Goal: Task Accomplishment & Management: Use online tool/utility

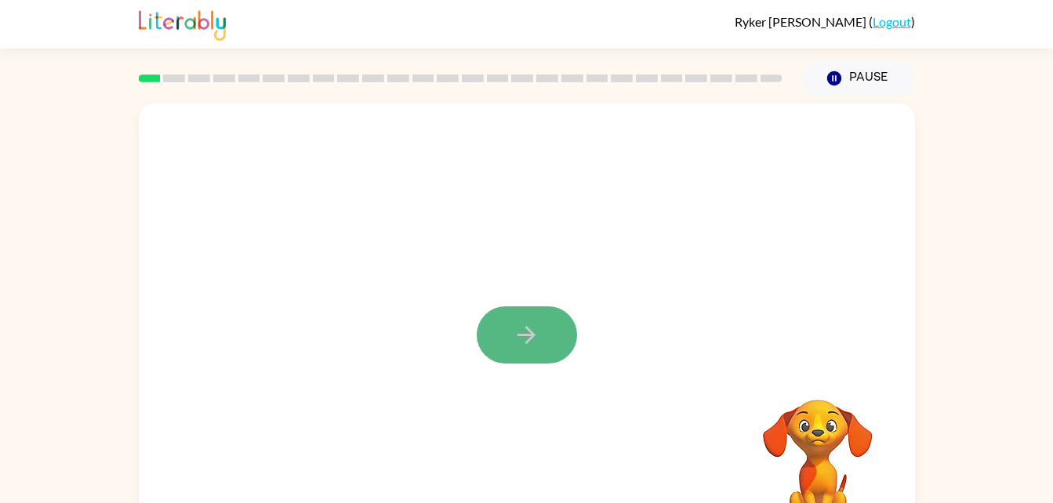
click at [546, 358] on button "button" at bounding box center [527, 335] width 100 height 57
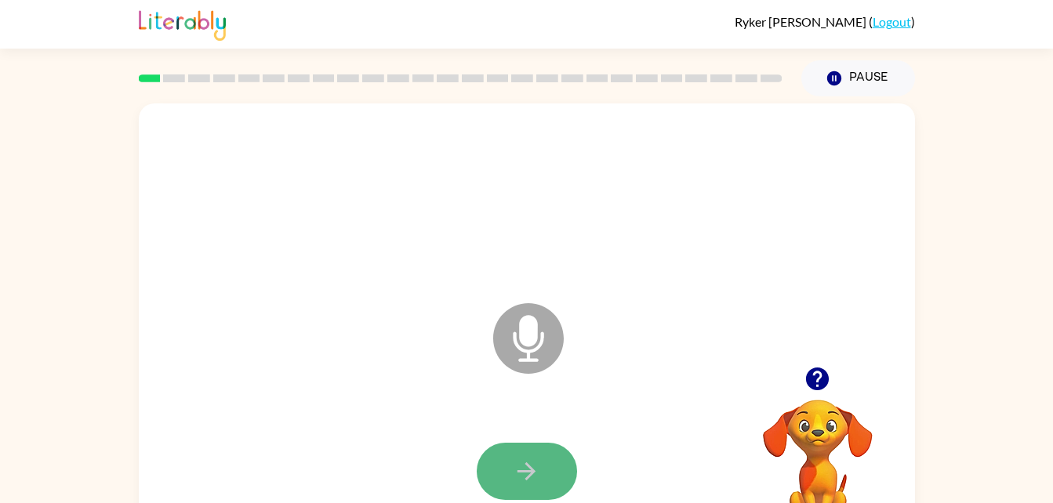
click at [539, 463] on icon "button" at bounding box center [526, 471] width 27 height 27
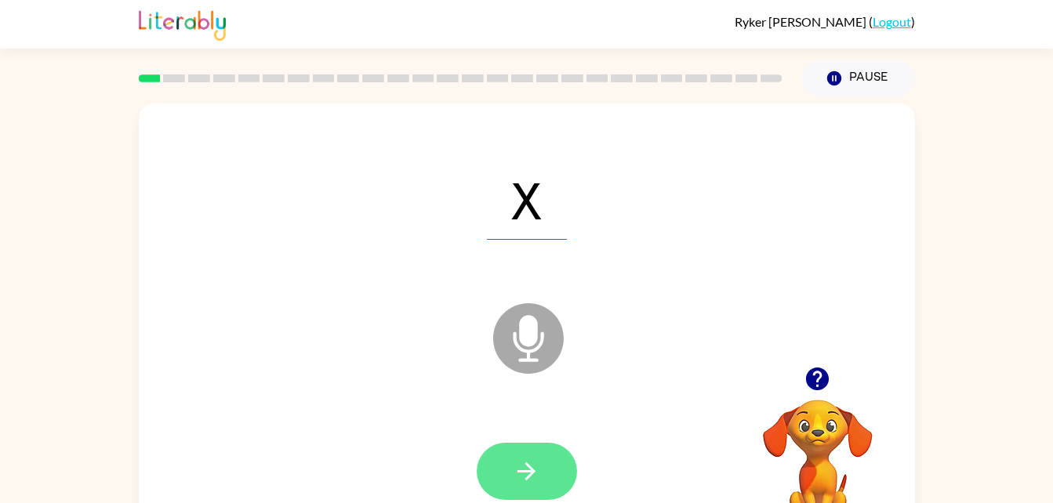
click at [533, 471] on icon "button" at bounding box center [526, 472] width 18 height 18
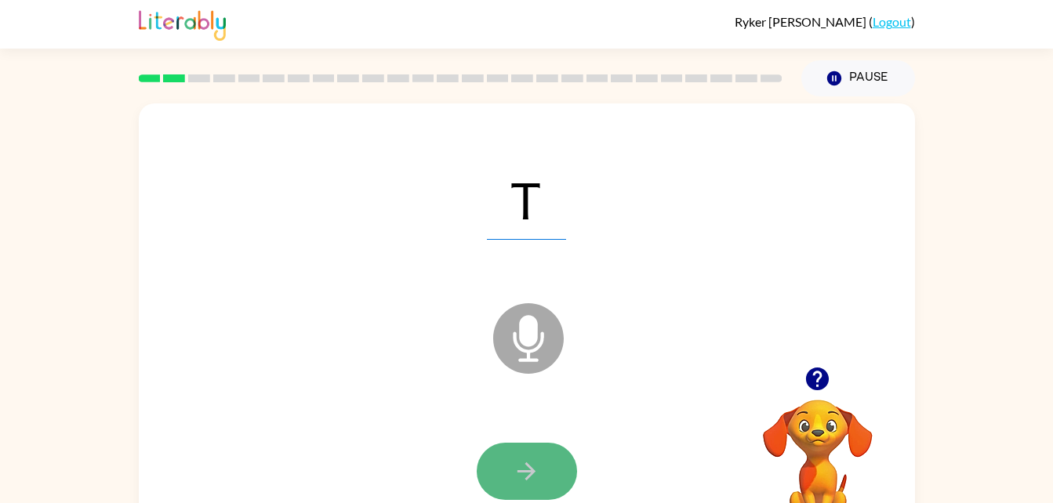
click at [539, 474] on icon "button" at bounding box center [526, 471] width 27 height 27
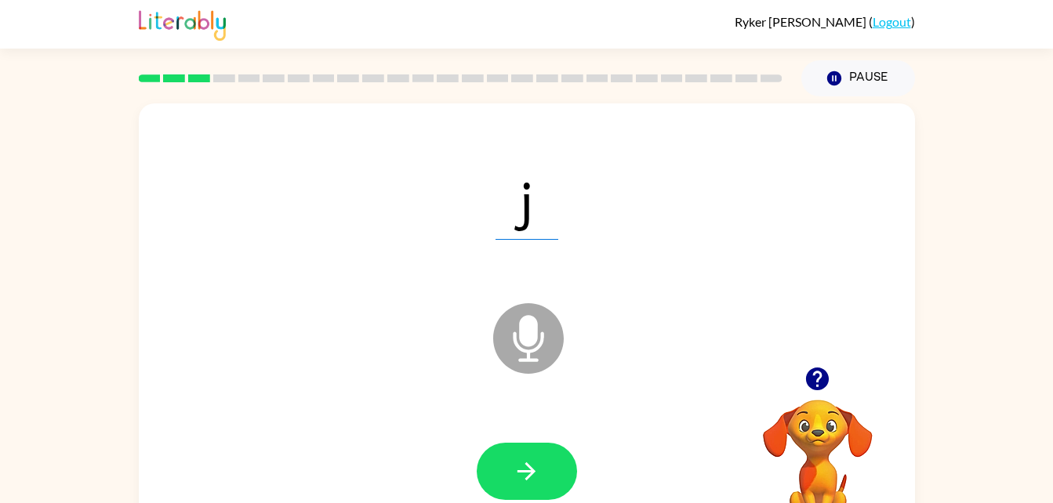
click at [592, 441] on div at bounding box center [526, 472] width 745 height 129
click at [551, 481] on button "button" at bounding box center [527, 471] width 100 height 57
drag, startPoint x: 551, startPoint y: 481, endPoint x: 636, endPoint y: 147, distance: 343.8
click at [636, 147] on div "n" at bounding box center [526, 199] width 745 height 129
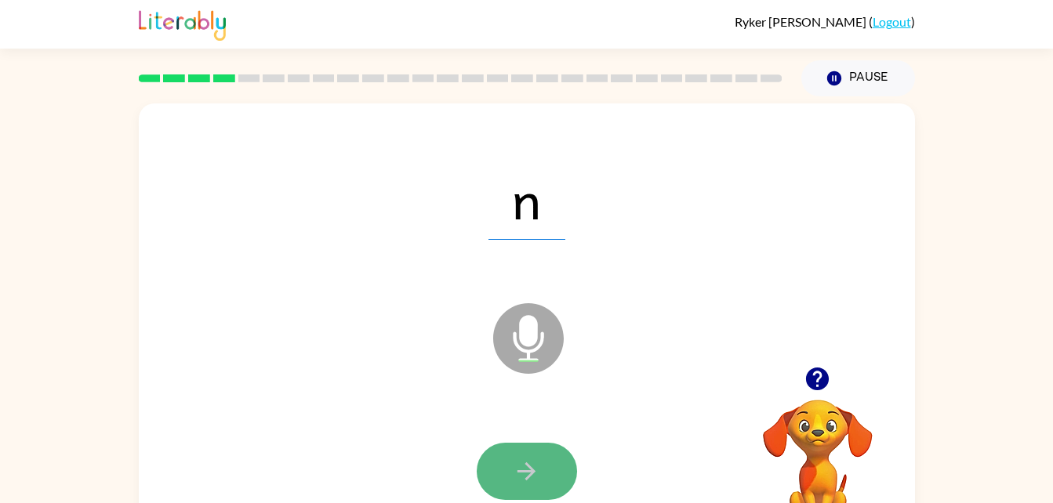
click at [522, 448] on button "button" at bounding box center [527, 471] width 100 height 57
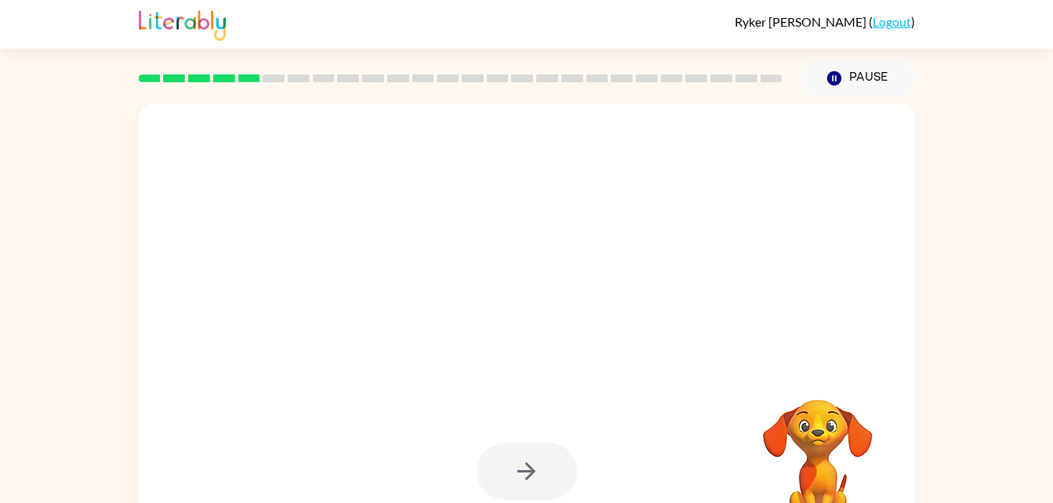
scroll to position [48, 0]
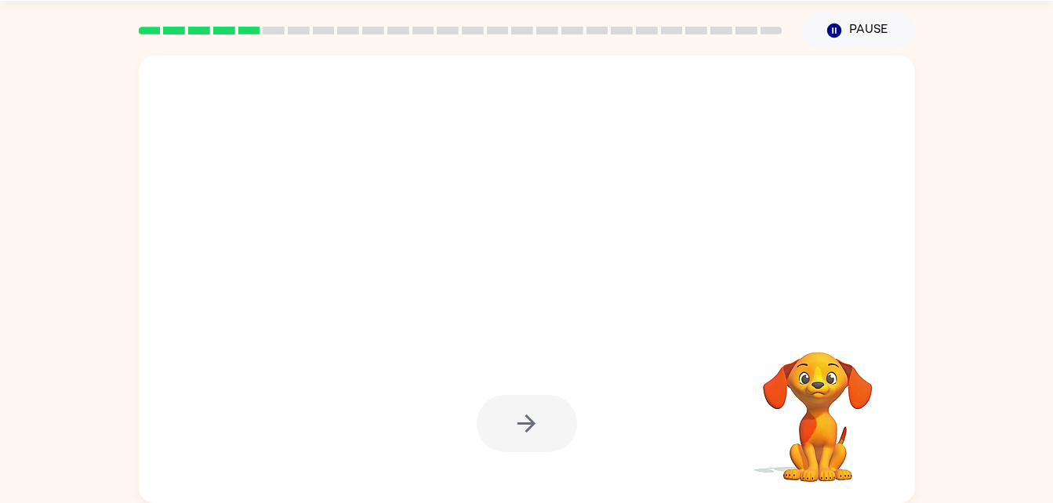
drag, startPoint x: 522, startPoint y: 448, endPoint x: 615, endPoint y: 446, distance: 92.5
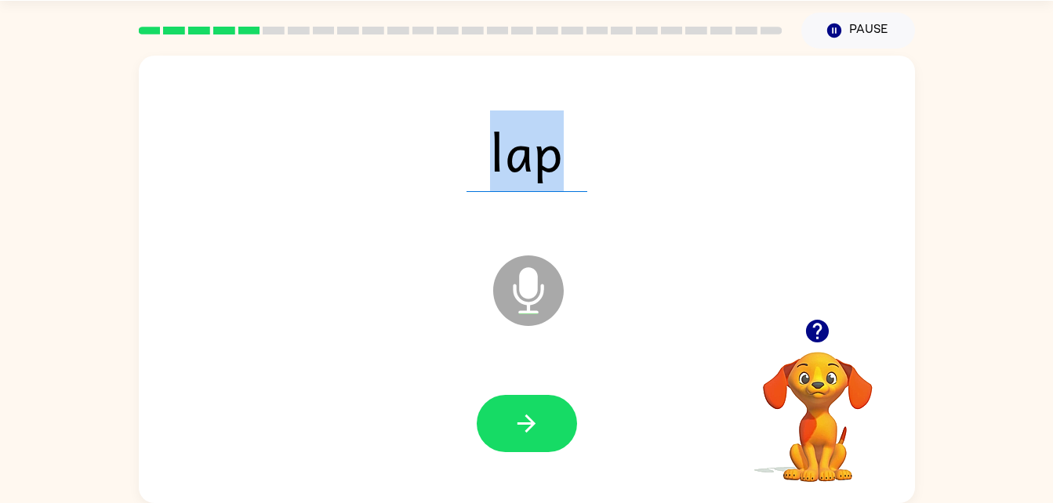
drag, startPoint x: 615, startPoint y: 446, endPoint x: 687, endPoint y: 300, distance: 163.4
click at [687, 300] on icon "Microphone The Microphone is here when it is your turn to talk" at bounding box center [606, 311] width 235 height 118
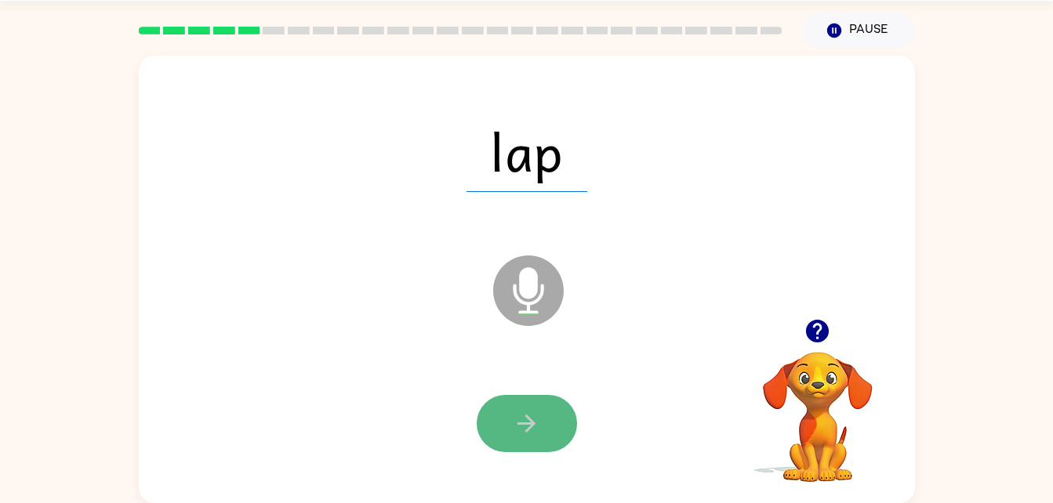
click at [502, 418] on button "button" at bounding box center [527, 423] width 100 height 57
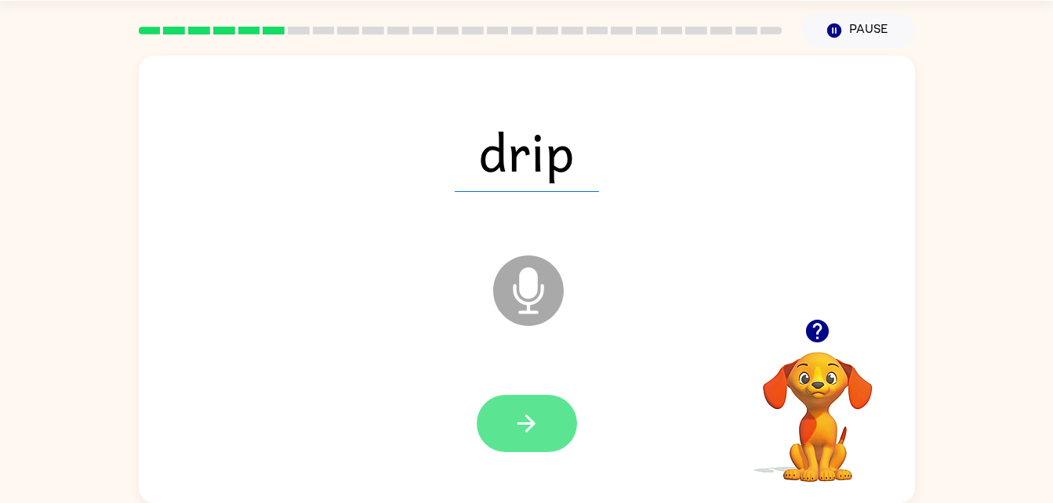
click at [519, 423] on icon "button" at bounding box center [526, 424] width 18 height 18
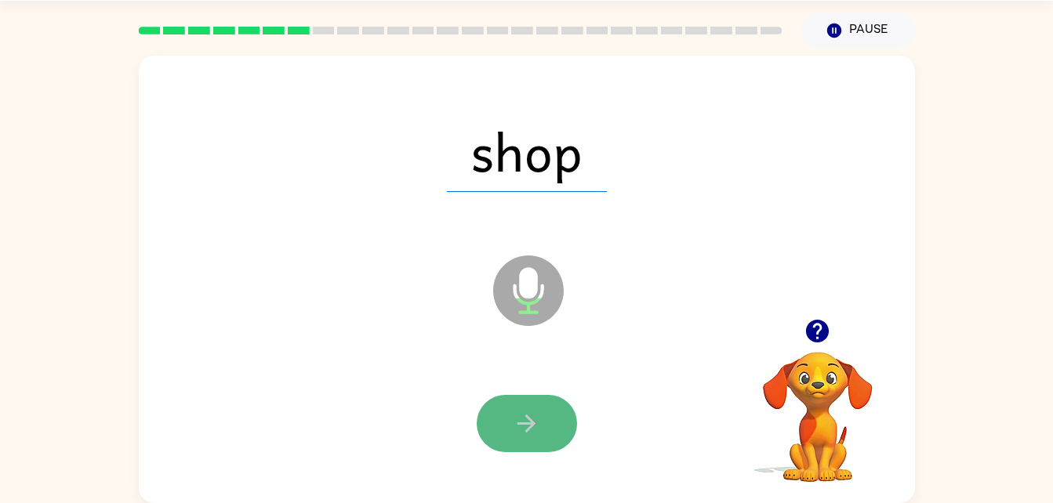
click at [532, 438] on button "button" at bounding box center [527, 423] width 100 height 57
drag, startPoint x: 532, startPoint y: 438, endPoint x: 513, endPoint y: 438, distance: 18.8
click at [513, 438] on button "button" at bounding box center [527, 423] width 100 height 57
click at [535, 402] on button "button" at bounding box center [527, 423] width 100 height 57
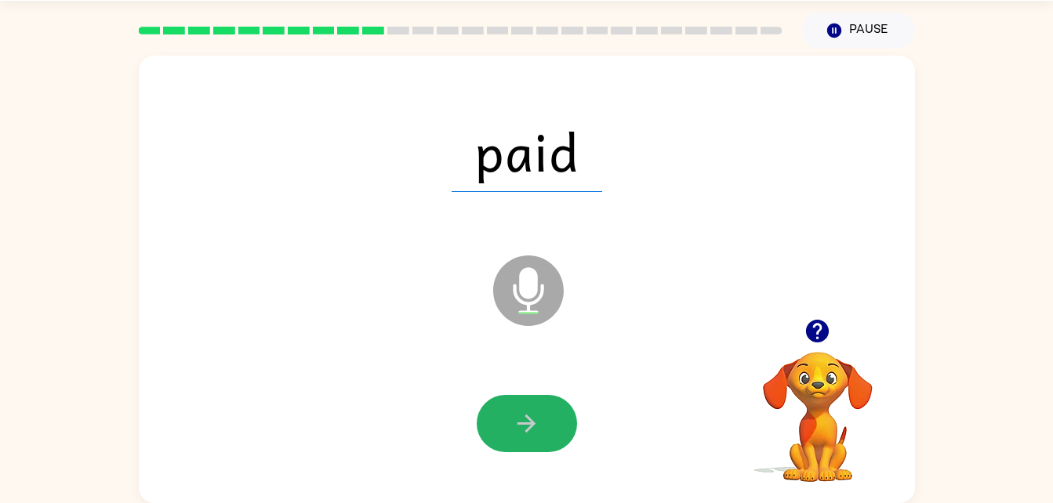
click at [535, 402] on button "button" at bounding box center [527, 423] width 100 height 57
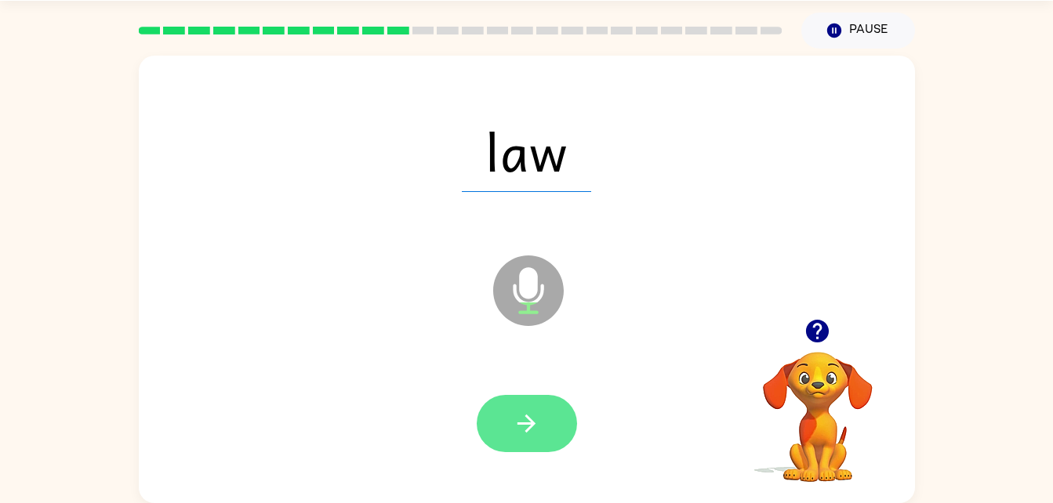
click at [557, 430] on button "button" at bounding box center [527, 423] width 100 height 57
click at [505, 400] on button "button" at bounding box center [527, 423] width 100 height 57
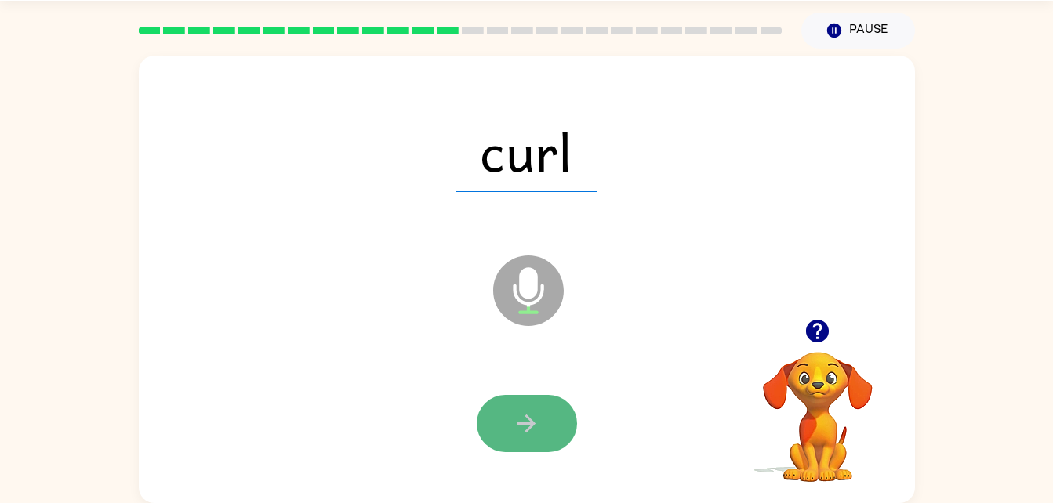
click at [515, 430] on icon "button" at bounding box center [526, 423] width 27 height 27
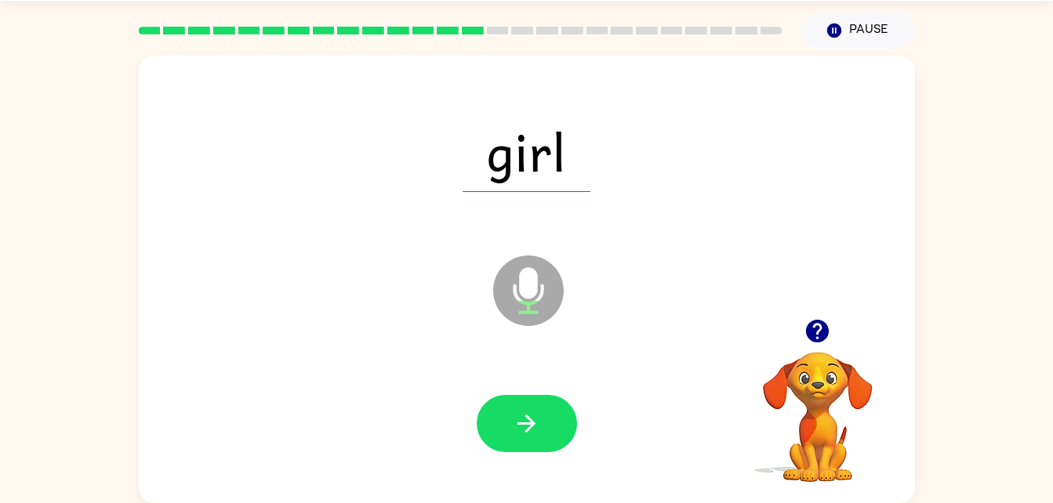
drag, startPoint x: 521, startPoint y: 427, endPoint x: 451, endPoint y: 383, distance: 82.4
click at [451, 383] on div at bounding box center [526, 424] width 745 height 129
click at [510, 431] on button "button" at bounding box center [527, 423] width 100 height 57
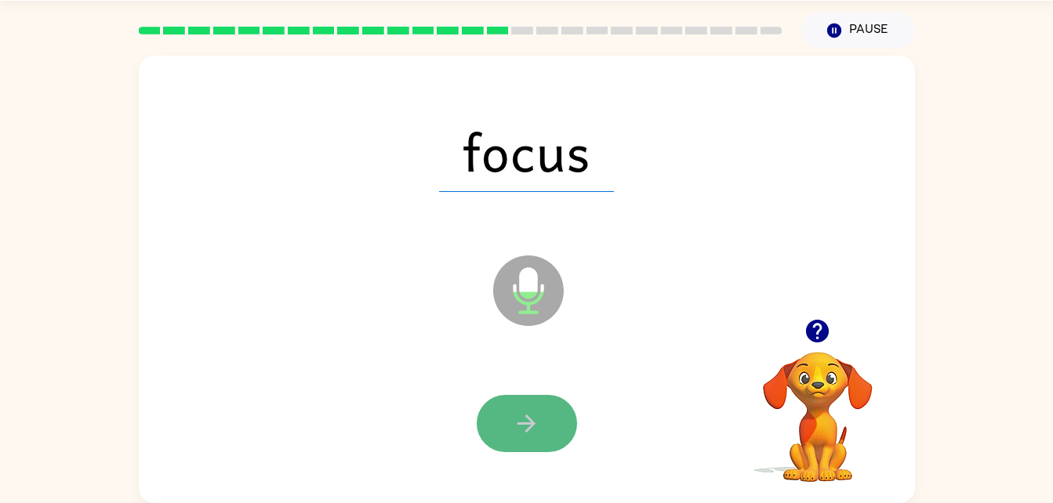
click at [527, 418] on icon "button" at bounding box center [526, 424] width 18 height 18
click at [546, 423] on button "button" at bounding box center [527, 423] width 100 height 57
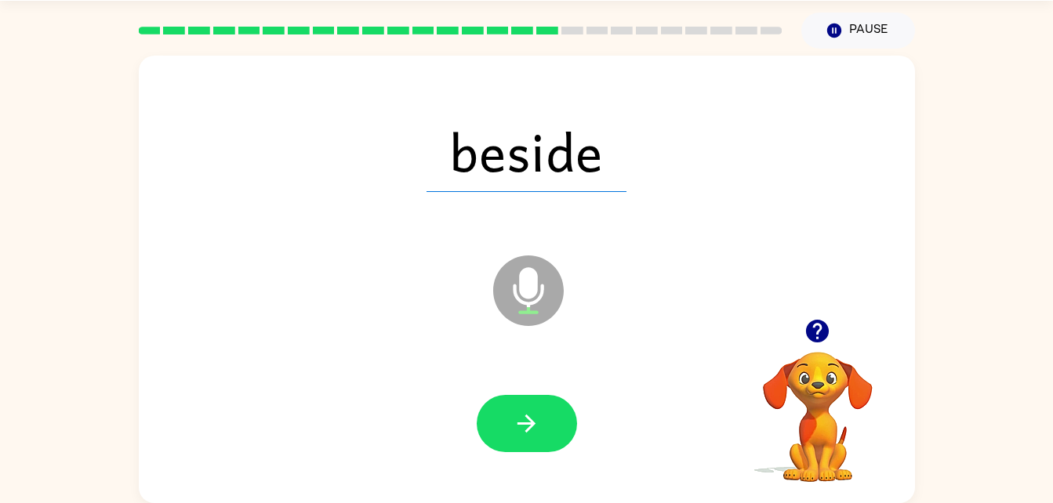
drag, startPoint x: 546, startPoint y: 423, endPoint x: 463, endPoint y: 380, distance: 92.6
click at [463, 380] on div at bounding box center [526, 424] width 745 height 129
click at [556, 417] on button "button" at bounding box center [527, 423] width 100 height 57
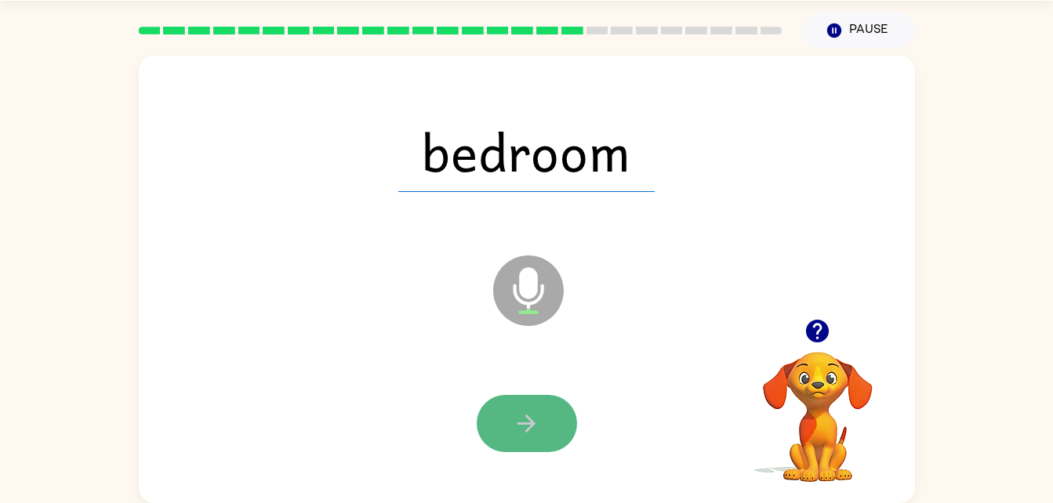
click at [562, 419] on button "button" at bounding box center [527, 423] width 100 height 57
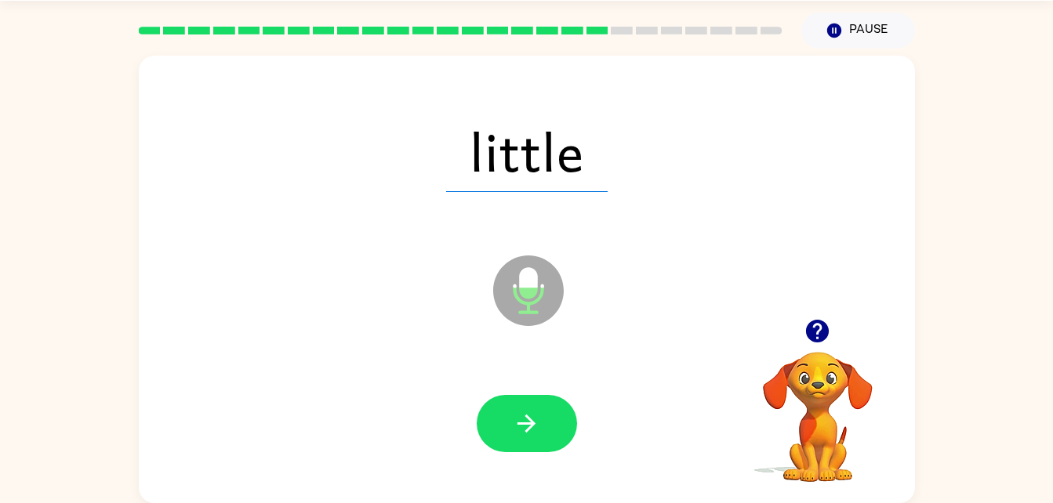
drag, startPoint x: 562, startPoint y: 419, endPoint x: 467, endPoint y: 335, distance: 126.6
click at [467, 335] on div "little Microphone The Microphone is here when it is your turn to talk" at bounding box center [527, 280] width 776 height 448
drag, startPoint x: 537, startPoint y: 404, endPoint x: 510, endPoint y: 437, distance: 42.9
click at [510, 437] on button "button" at bounding box center [527, 423] width 100 height 57
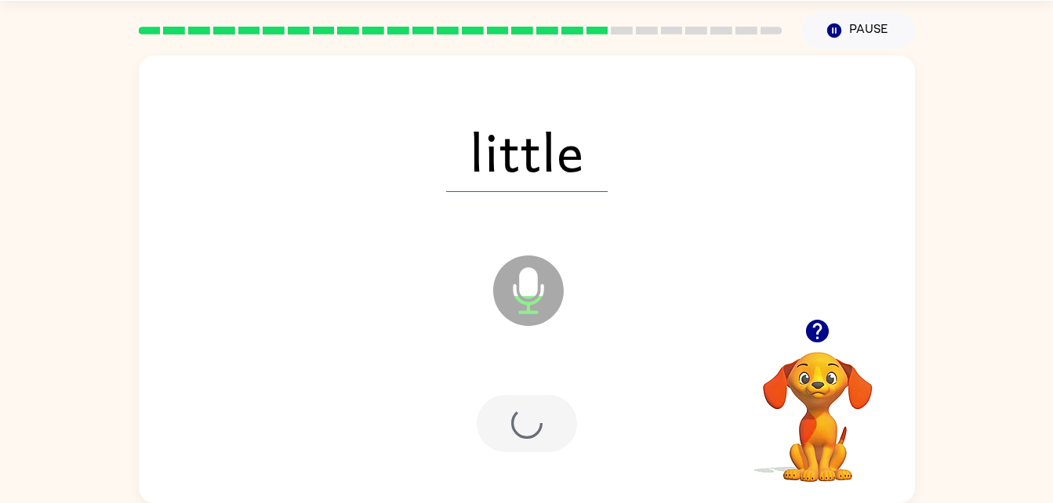
click at [510, 437] on div at bounding box center [527, 423] width 100 height 57
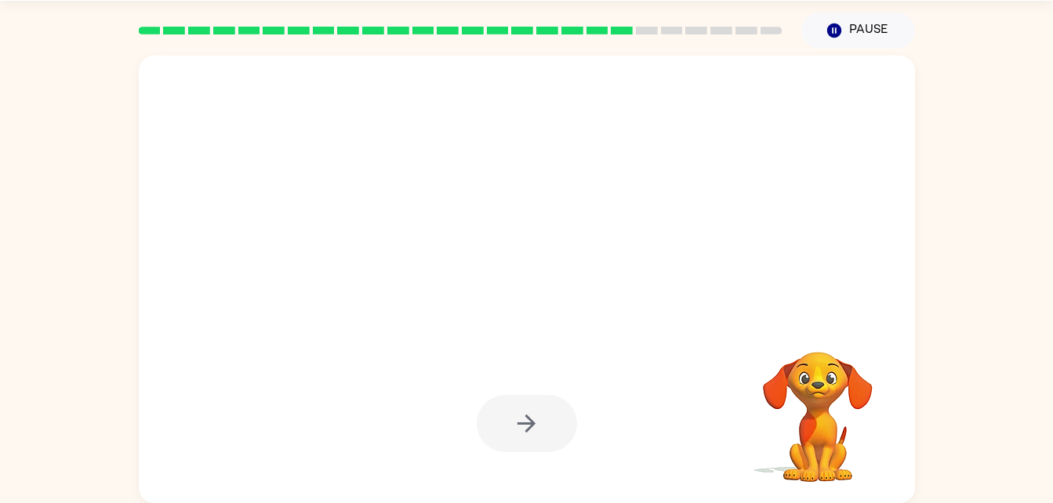
click at [523, 433] on div at bounding box center [527, 423] width 100 height 57
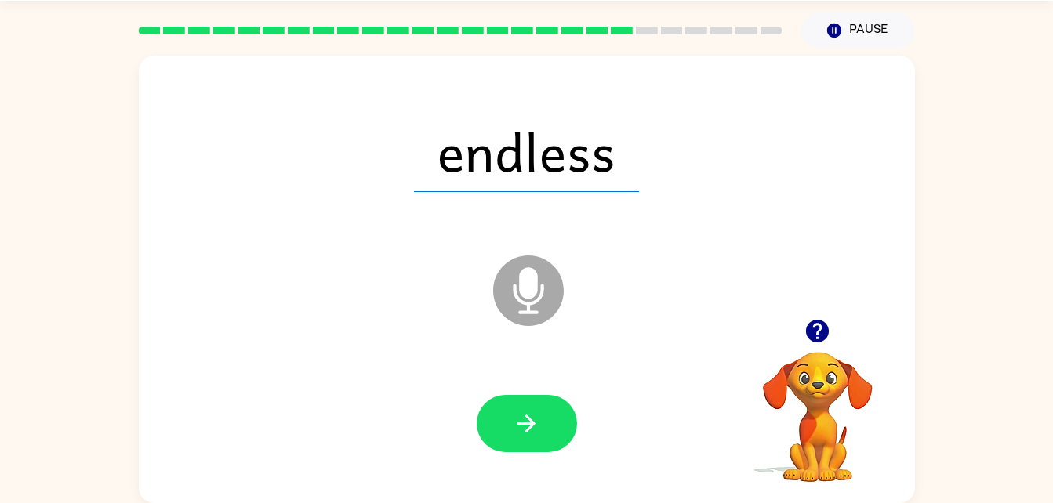
click at [523, 433] on icon "button" at bounding box center [526, 423] width 27 height 27
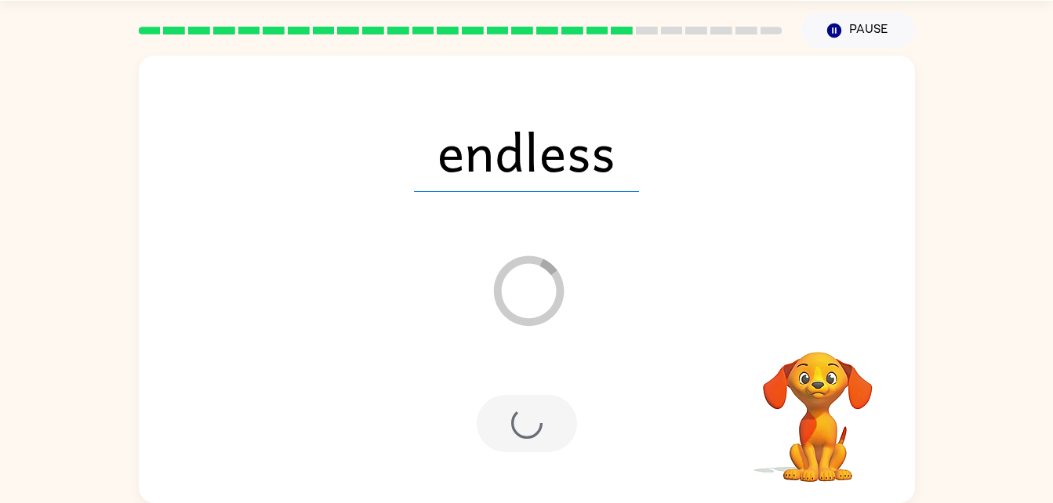
click at [523, 433] on div at bounding box center [527, 423] width 100 height 57
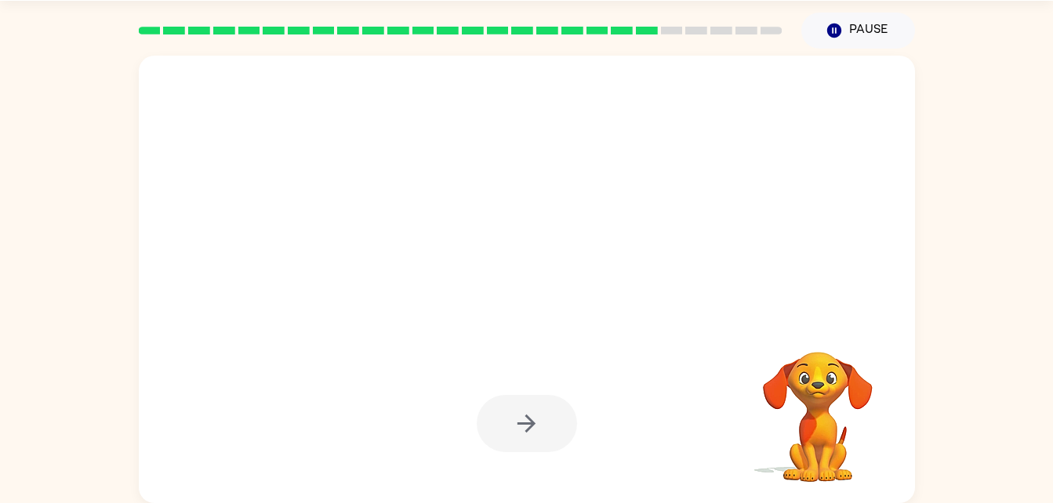
click at [523, 433] on div at bounding box center [527, 423] width 100 height 57
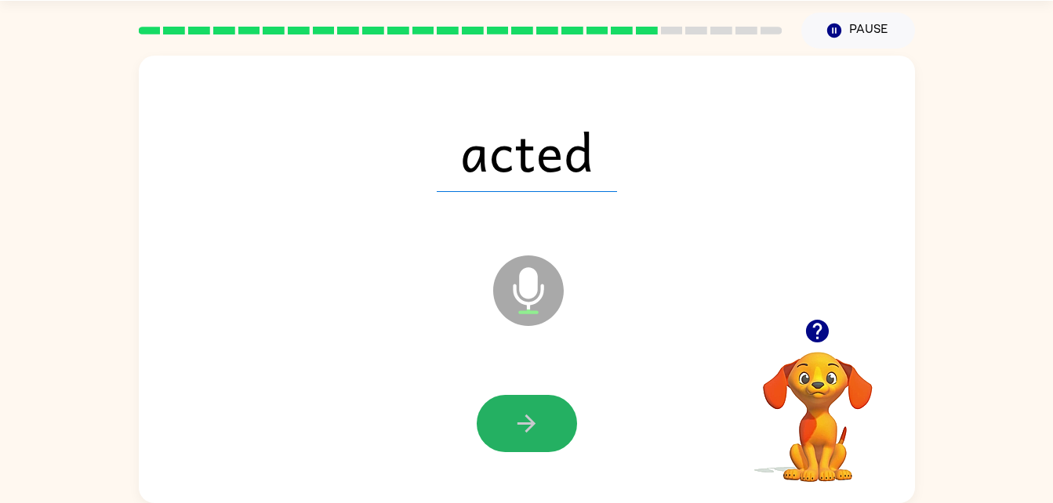
click at [523, 433] on icon "button" at bounding box center [526, 423] width 27 height 27
click at [523, 433] on div at bounding box center [527, 423] width 100 height 57
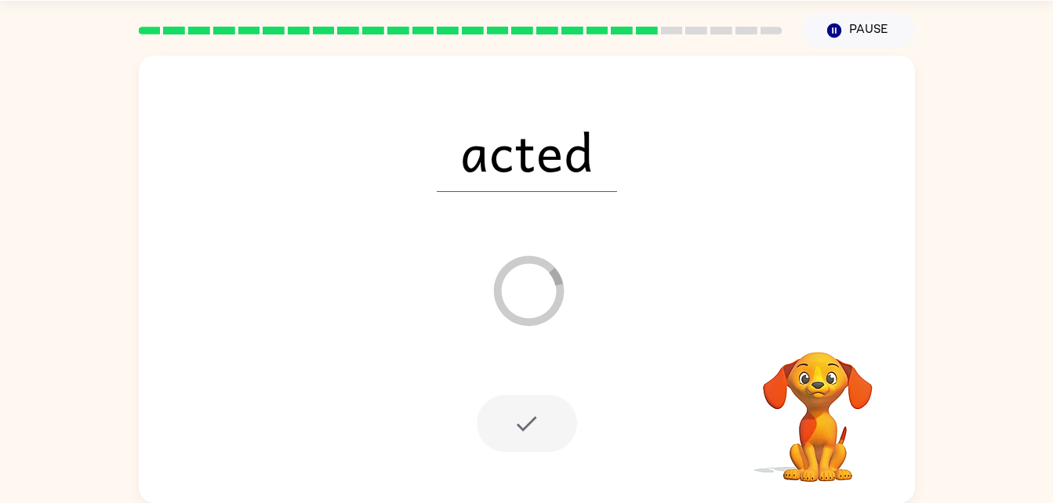
click at [523, 433] on div at bounding box center [527, 423] width 100 height 57
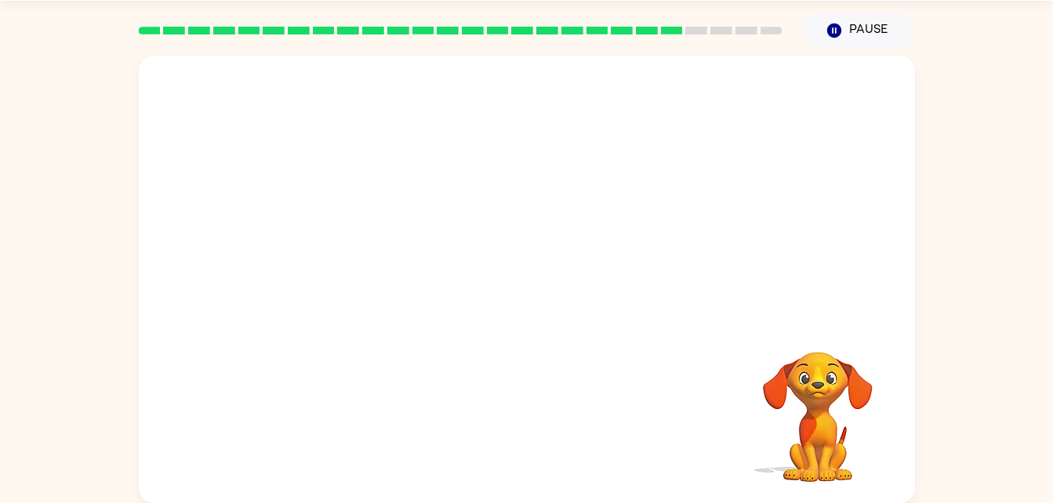
click at [523, 433] on div "Your browser must support playing .mp4 files to use Literably. Please try using…" at bounding box center [527, 280] width 776 height 448
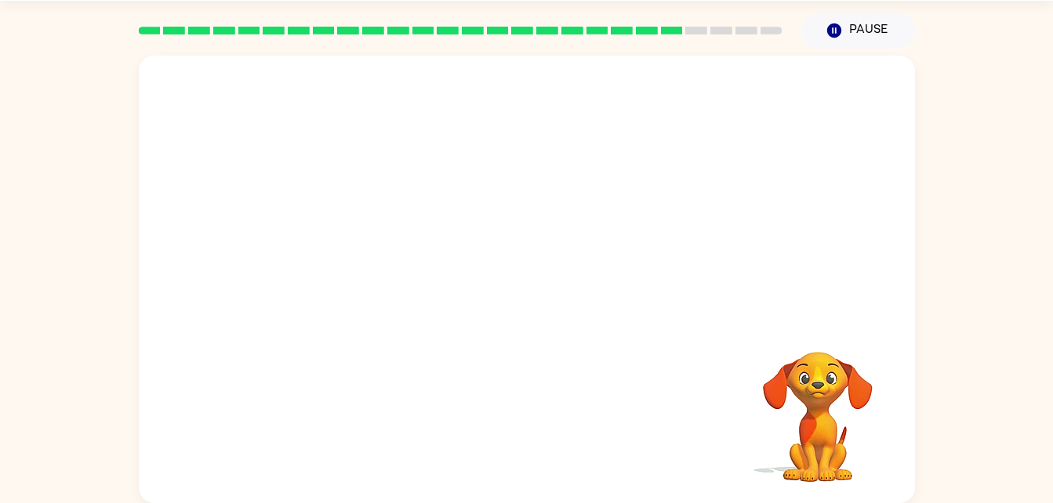
click at [523, 433] on div "Your browser must support playing .mp4 files to use Literably. Please try using…" at bounding box center [527, 280] width 776 height 448
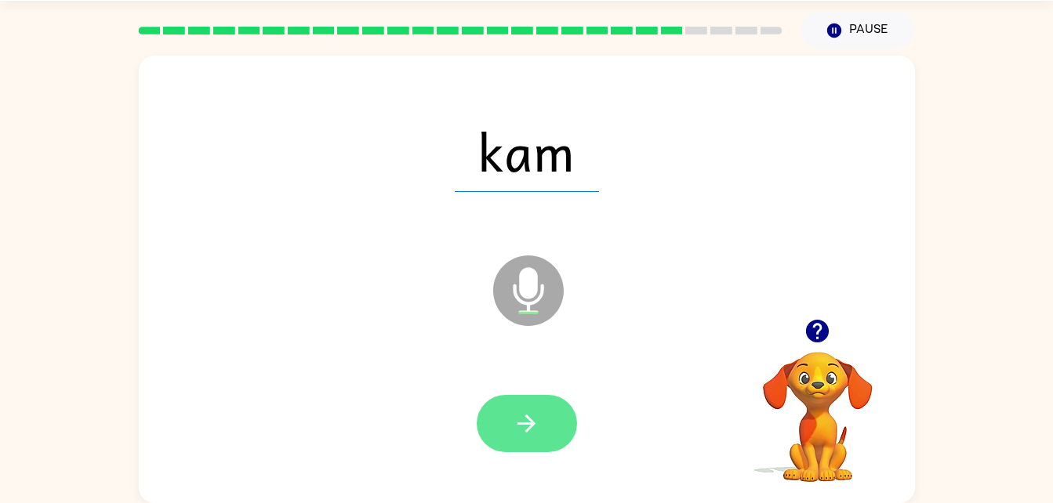
click at [538, 427] on icon "button" at bounding box center [526, 423] width 27 height 27
click at [536, 422] on icon "button" at bounding box center [526, 423] width 27 height 27
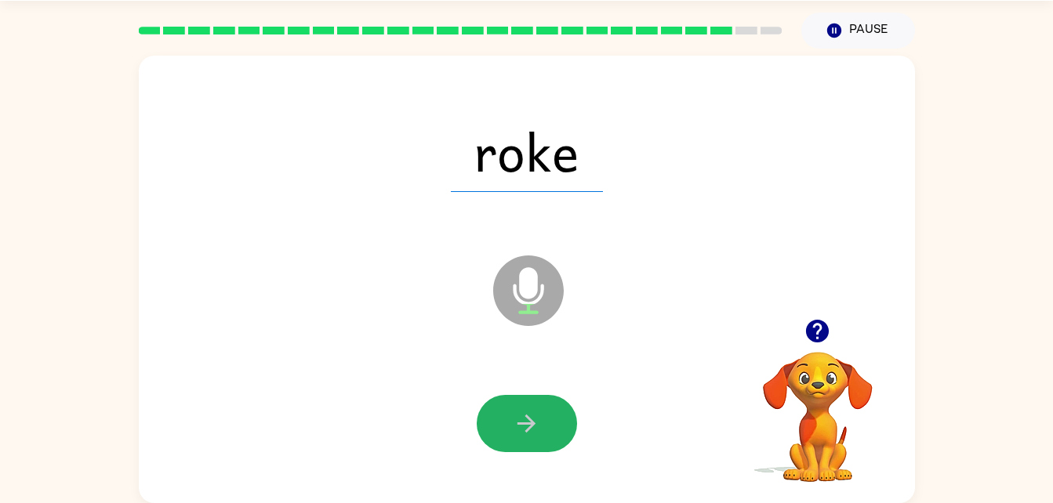
click at [536, 422] on icon "button" at bounding box center [526, 423] width 27 height 27
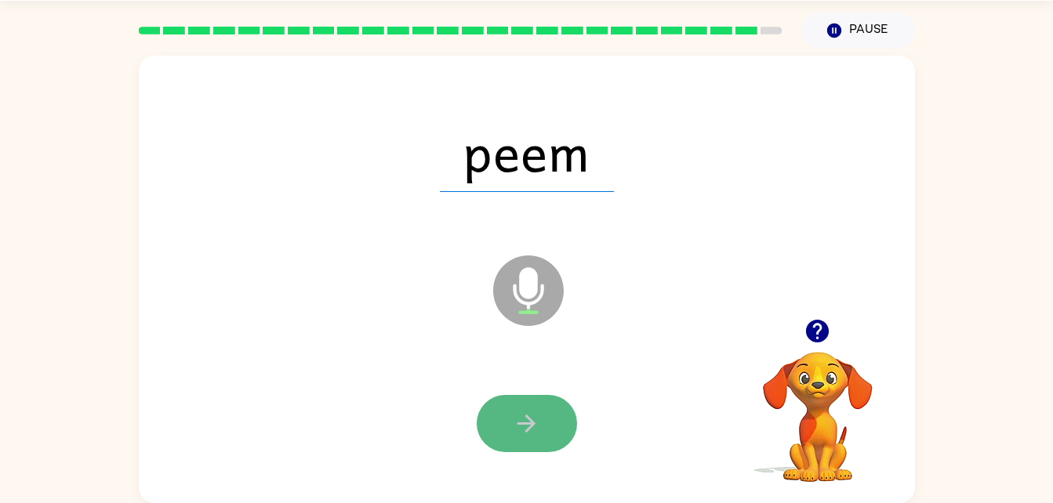
click at [525, 424] on icon "button" at bounding box center [526, 424] width 18 height 18
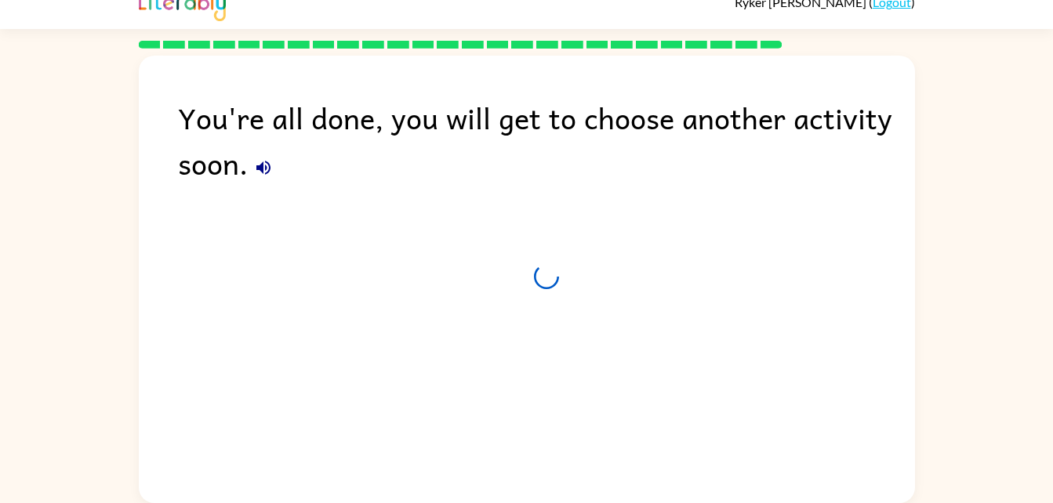
scroll to position [20, 0]
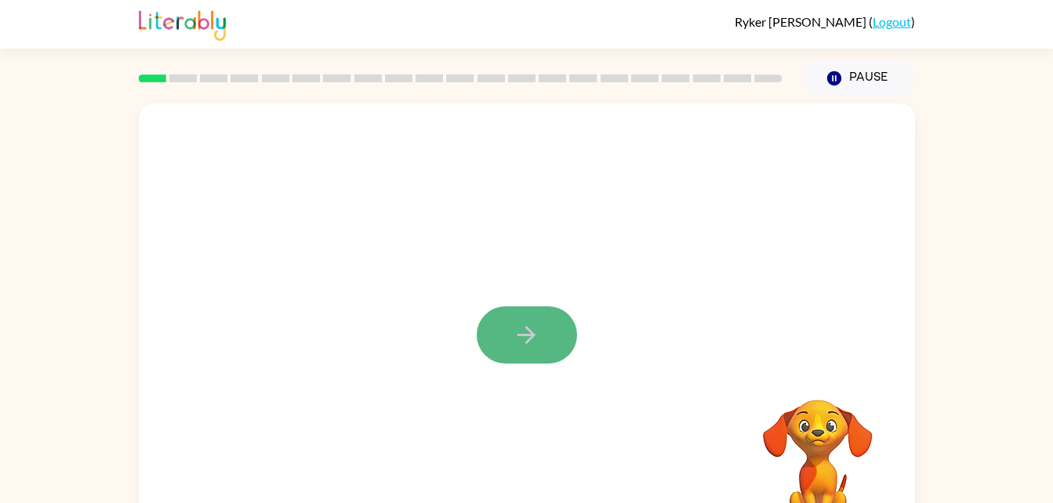
click at [538, 331] on icon "button" at bounding box center [526, 334] width 27 height 27
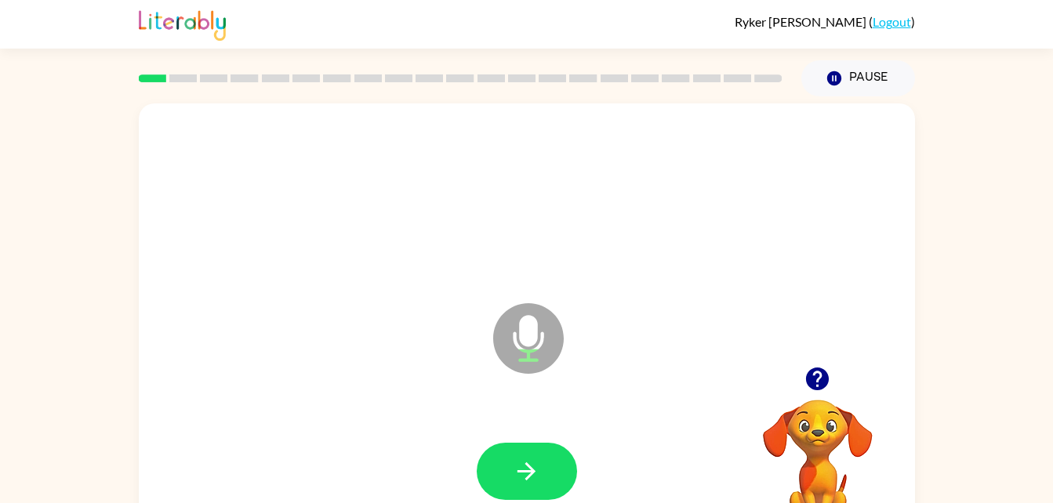
click at [547, 500] on div at bounding box center [526, 472] width 745 height 129
click at [541, 481] on button "button" at bounding box center [527, 471] width 100 height 57
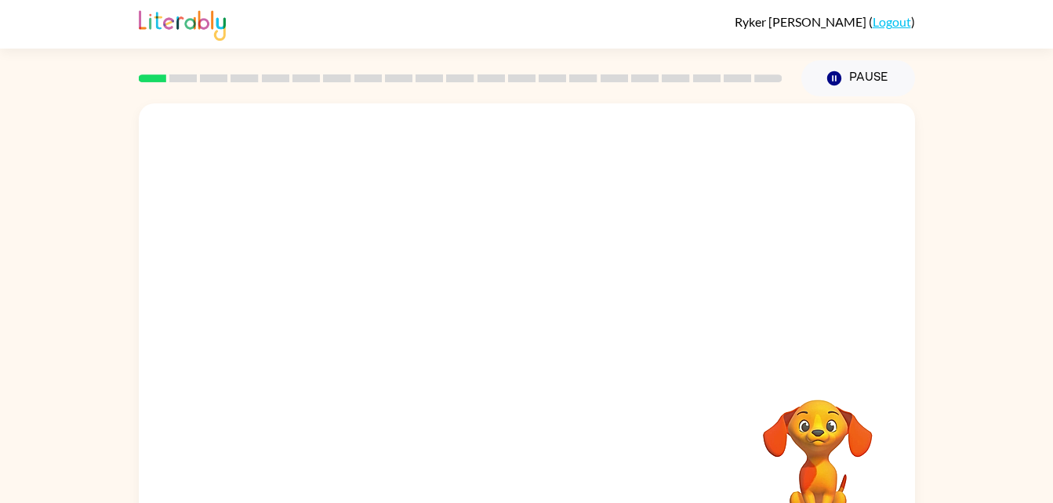
click at [683, 372] on div "Your browser must support playing .mp4 files to use Literably. Please try using…" at bounding box center [527, 327] width 776 height 448
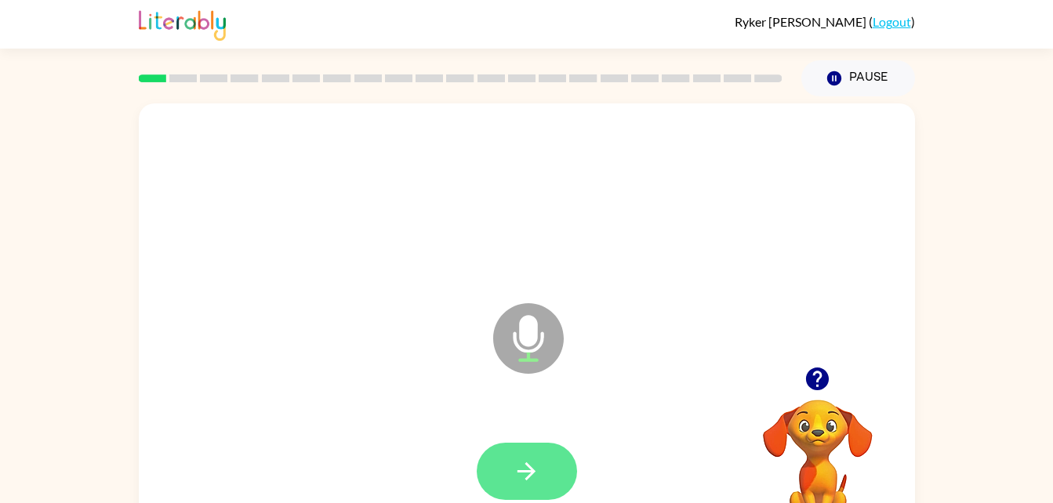
click at [557, 445] on button "button" at bounding box center [527, 471] width 100 height 57
click at [526, 445] on button "button" at bounding box center [527, 471] width 100 height 57
click at [561, 449] on button "button" at bounding box center [527, 471] width 100 height 57
drag, startPoint x: 561, startPoint y: 449, endPoint x: 535, endPoint y: 460, distance: 28.8
click at [535, 460] on button "button" at bounding box center [527, 471] width 100 height 57
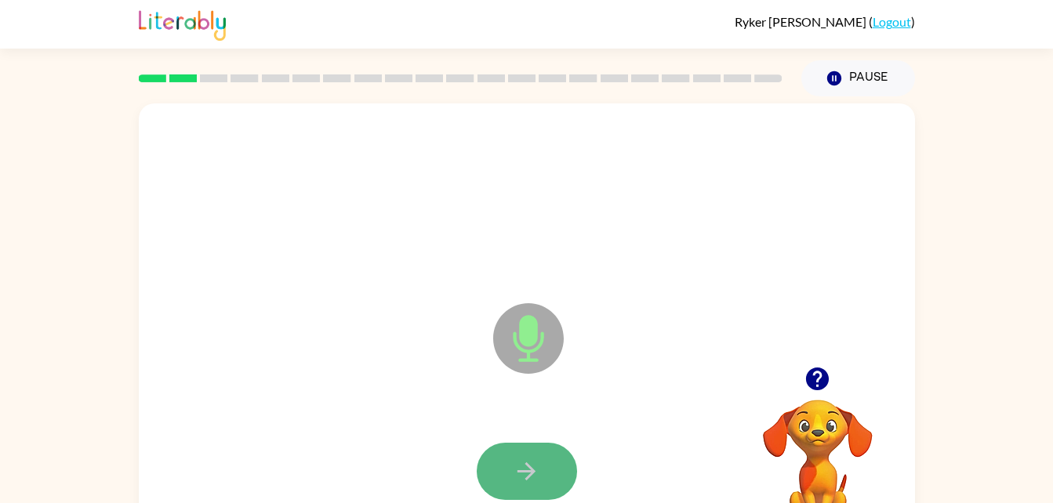
click at [531, 463] on icon "button" at bounding box center [526, 471] width 27 height 27
click at [529, 469] on icon "button" at bounding box center [526, 471] width 27 height 27
click at [534, 465] on icon "button" at bounding box center [526, 471] width 27 height 27
click at [542, 462] on button "button" at bounding box center [527, 471] width 100 height 57
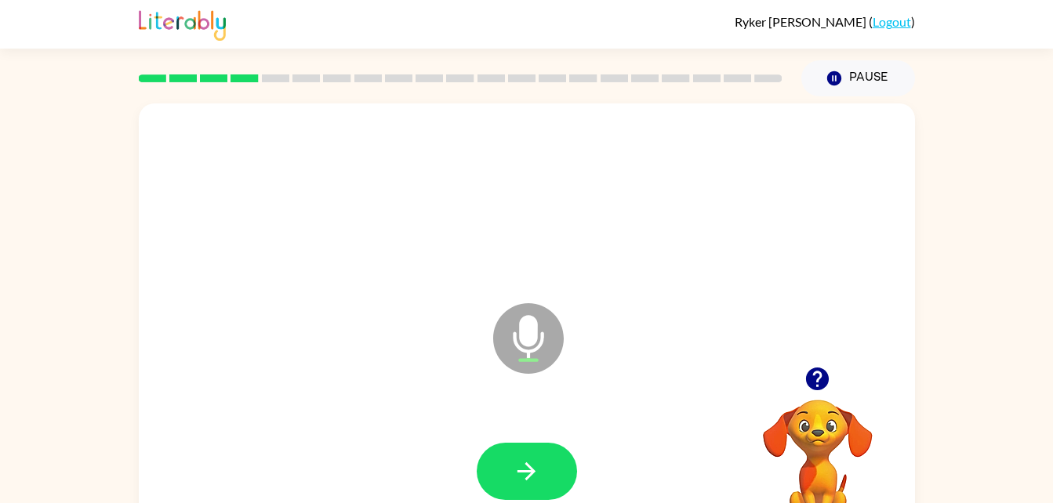
drag, startPoint x: 542, startPoint y: 462, endPoint x: 427, endPoint y: 321, distance: 181.1
click at [427, 321] on div "Microphone The Microphone is here when it is your turn to talk" at bounding box center [489, 299] width 670 height 56
click at [518, 443] on button "button" at bounding box center [527, 471] width 100 height 57
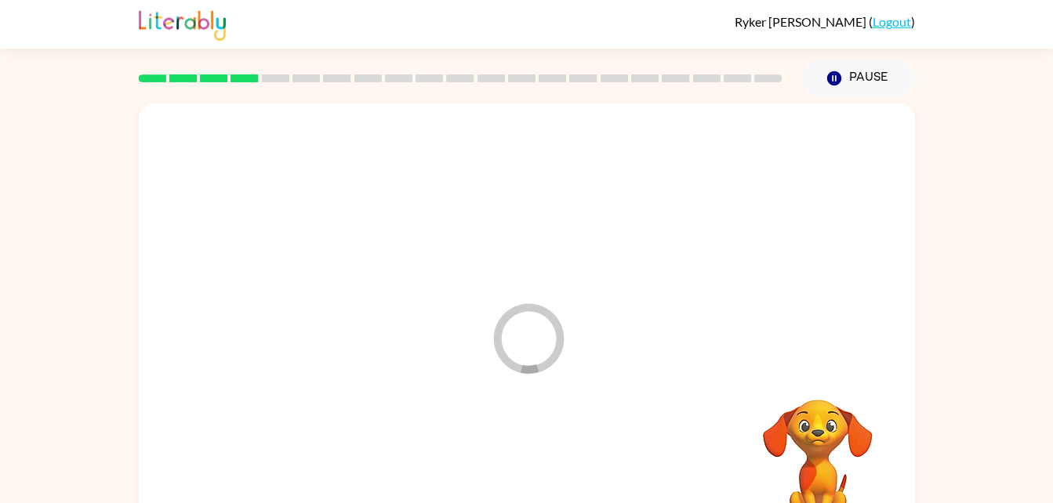
click at [518, 442] on div at bounding box center [526, 472] width 745 height 129
click at [561, 452] on div at bounding box center [527, 471] width 100 height 57
click at [533, 464] on div at bounding box center [527, 471] width 100 height 57
click at [521, 455] on div at bounding box center [527, 471] width 100 height 57
click at [531, 464] on div at bounding box center [527, 471] width 100 height 57
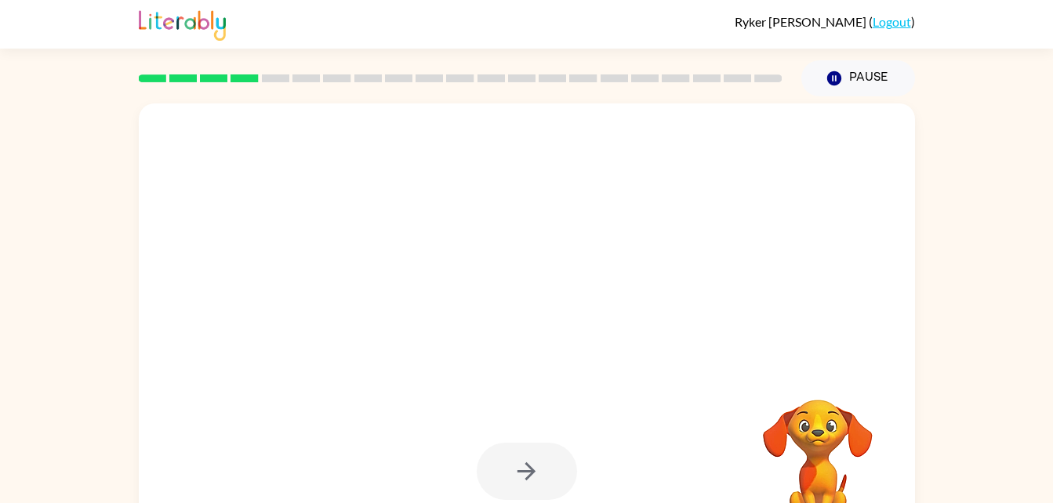
click at [535, 476] on div at bounding box center [527, 471] width 100 height 57
click at [532, 479] on div at bounding box center [527, 471] width 100 height 57
click at [541, 475] on div at bounding box center [527, 471] width 100 height 57
click at [552, 462] on div at bounding box center [527, 471] width 100 height 57
click at [566, 448] on div at bounding box center [527, 471] width 100 height 57
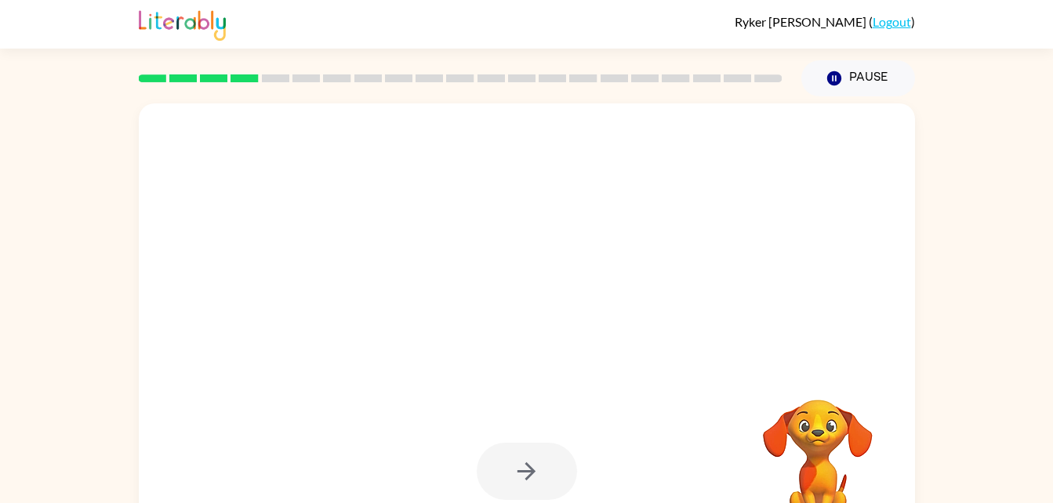
click at [556, 456] on div at bounding box center [527, 471] width 100 height 57
click at [565, 467] on div at bounding box center [527, 471] width 100 height 57
click at [563, 453] on button "button" at bounding box center [527, 471] width 100 height 57
click at [577, 456] on div at bounding box center [526, 472] width 745 height 129
click at [557, 474] on div at bounding box center [527, 471] width 100 height 57
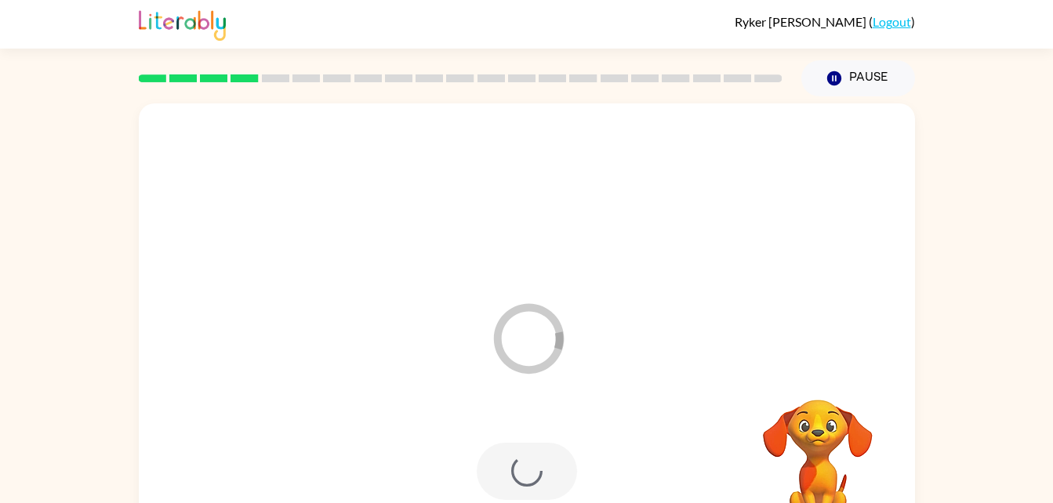
click at [552, 488] on div at bounding box center [527, 471] width 100 height 57
click at [539, 488] on div at bounding box center [527, 471] width 100 height 57
click at [543, 477] on div "Your browser must support playing .mp4 files to use Literably. Please try using…" at bounding box center [527, 327] width 776 height 448
click at [533, 482] on div "Your browser must support playing .mp4 files to use Literably. Please try using…" at bounding box center [527, 327] width 776 height 448
click at [543, 463] on div "Your browser must support playing .mp4 files to use Literably. Please try using…" at bounding box center [527, 327] width 776 height 448
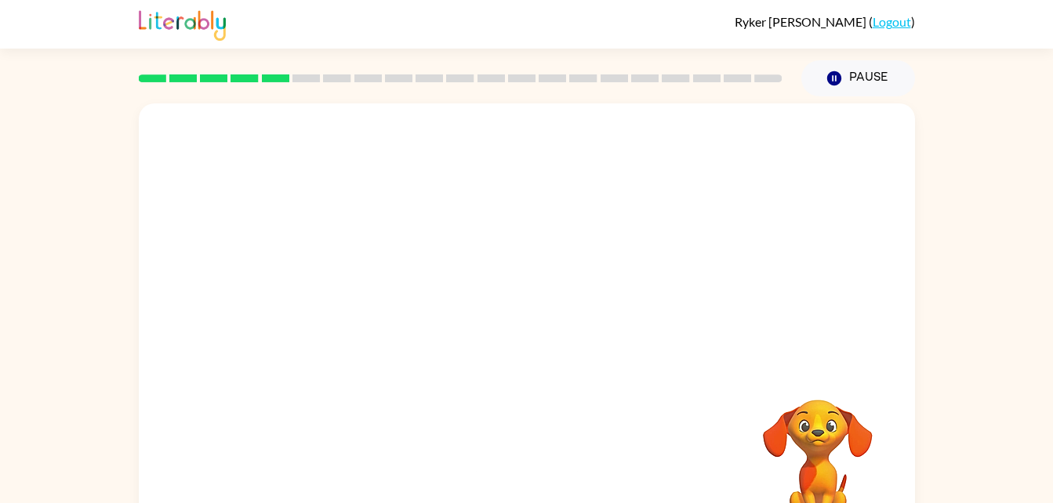
click at [535, 469] on div "Your browser must support playing .mp4 files to use Literably. Please try using…" at bounding box center [527, 327] width 776 height 448
click at [537, 463] on div "Your browser must support playing .mp4 files to use Literably. Please try using…" at bounding box center [527, 327] width 776 height 448
click at [534, 466] on div "Your browser must support playing .mp4 files to use Literably. Please try using…" at bounding box center [527, 327] width 776 height 448
click at [528, 466] on div "Your browser must support playing .mp4 files to use Literably. Please try using…" at bounding box center [527, 327] width 776 height 448
click at [538, 455] on div "Your browser must support playing .mp4 files to use Literably. Please try using…" at bounding box center [527, 327] width 776 height 448
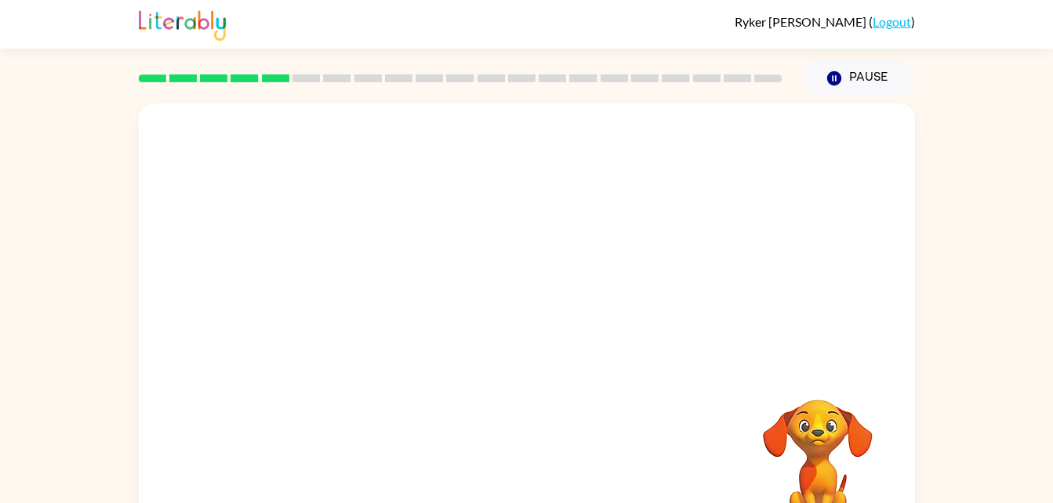
click at [522, 474] on div "Your browser must support playing .mp4 files to use Literably. Please try using…" at bounding box center [527, 327] width 776 height 448
click at [532, 473] on div "Your browser must support playing .mp4 files to use Literably. Please try using…" at bounding box center [527, 327] width 776 height 448
click at [538, 469] on div "Your browser must support playing .mp4 files to use Literably. Please try using…" at bounding box center [527, 327] width 776 height 448
click at [525, 467] on div "Your browser must support playing .mp4 files to use Literably. Please try using…" at bounding box center [527, 327] width 776 height 448
click at [531, 463] on div "Your browser must support playing .mp4 files to use Literably. Please try using…" at bounding box center [527, 327] width 776 height 448
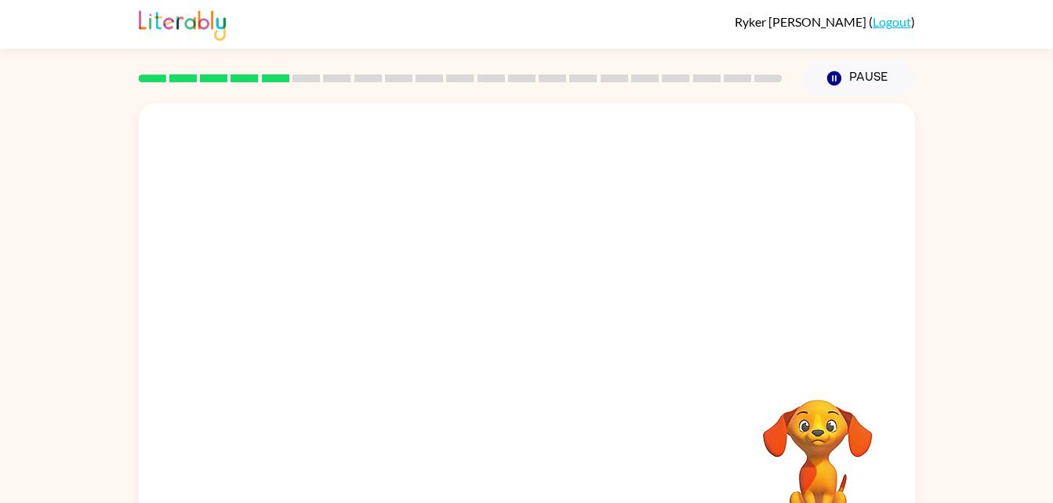
click at [530, 466] on div "Your browser must support playing .mp4 files to use Literably. Please try using…" at bounding box center [527, 327] width 776 height 448
click at [534, 468] on div "Your browser must support playing .mp4 files to use Literably. Please try using…" at bounding box center [527, 327] width 776 height 448
click at [546, 467] on div "Your browser must support playing .mp4 files to use Literably. Please try using…" at bounding box center [527, 327] width 776 height 448
click at [543, 485] on div "Your browser must support playing .mp4 files to use Literably. Please try using…" at bounding box center [527, 327] width 776 height 448
click at [545, 482] on div "Your browser must support playing .mp4 files to use Literably. Please try using…" at bounding box center [527, 327] width 776 height 448
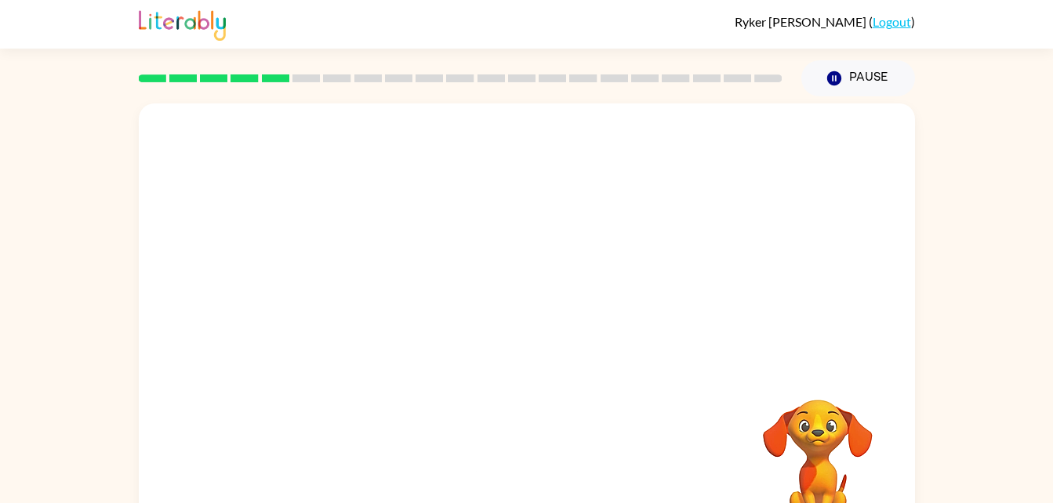
click at [544, 474] on div "Your browser must support playing .mp4 files to use Literably. Please try using…" at bounding box center [527, 327] width 776 height 448
click at [545, 466] on div "Your browser must support playing .mp4 files to use Literably. Please try using…" at bounding box center [527, 327] width 776 height 448
click at [546, 475] on div "Your browser must support playing .mp4 files to use Literably. Please try using…" at bounding box center [527, 327] width 776 height 448
click at [549, 485] on div "Your browser must support playing .mp4 files to use Literably. Please try using…" at bounding box center [527, 327] width 776 height 448
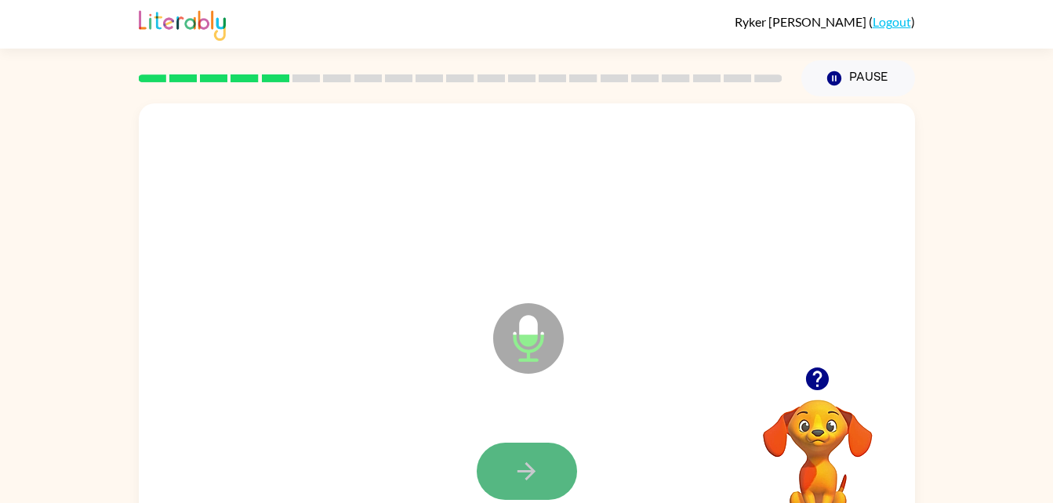
click at [507, 466] on button "button" at bounding box center [527, 471] width 100 height 57
click at [472, 420] on div at bounding box center [526, 472] width 745 height 129
click at [477, 475] on button "button" at bounding box center [527, 471] width 100 height 57
click at [531, 476] on div at bounding box center [527, 471] width 100 height 57
click at [547, 459] on div at bounding box center [527, 471] width 100 height 57
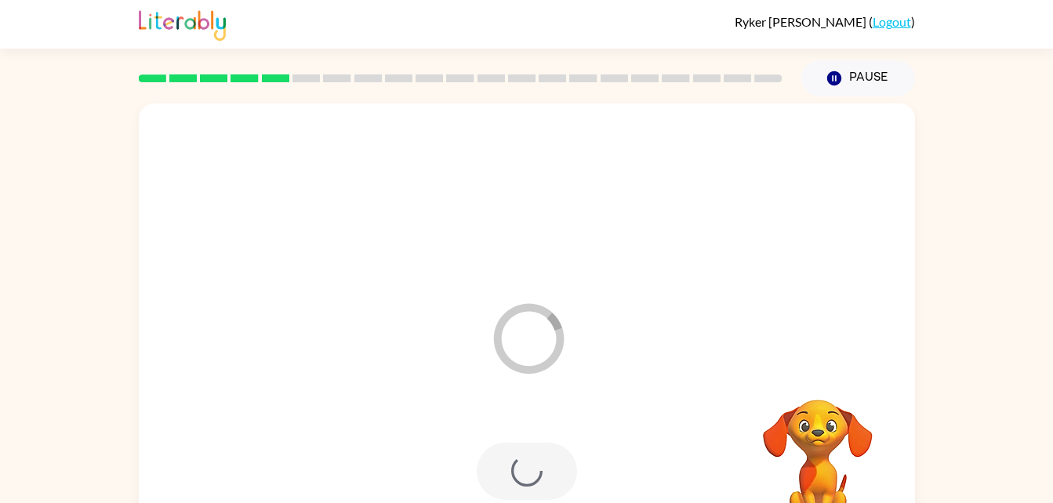
click at [546, 475] on div at bounding box center [527, 471] width 100 height 57
click at [516, 484] on div at bounding box center [527, 471] width 100 height 57
click at [535, 485] on div at bounding box center [527, 471] width 100 height 57
click at [549, 468] on div at bounding box center [527, 471] width 100 height 57
click at [528, 487] on div at bounding box center [527, 471] width 100 height 57
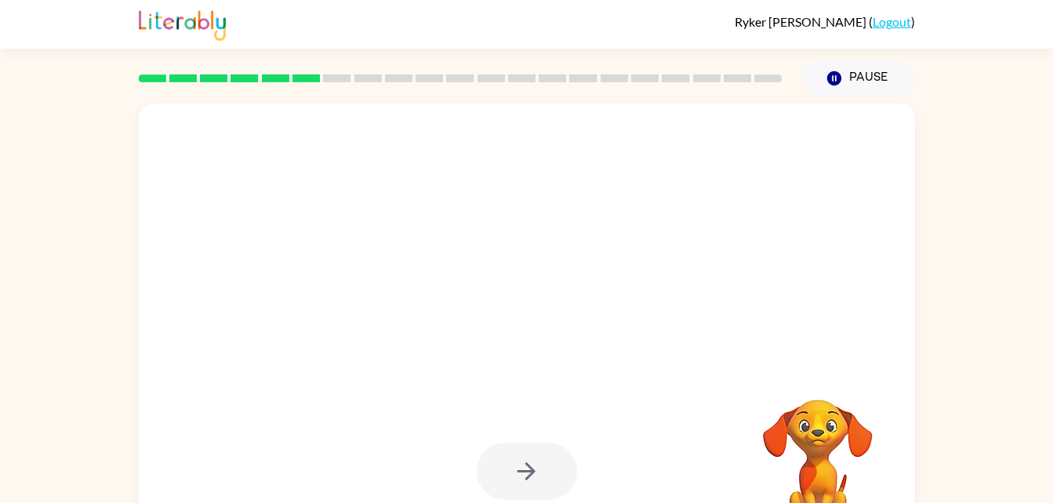
click at [550, 456] on div at bounding box center [527, 471] width 100 height 57
click at [532, 477] on div at bounding box center [527, 471] width 100 height 57
click at [542, 463] on div at bounding box center [527, 471] width 100 height 57
click at [557, 473] on div at bounding box center [527, 471] width 100 height 57
click at [549, 474] on div at bounding box center [527, 471] width 100 height 57
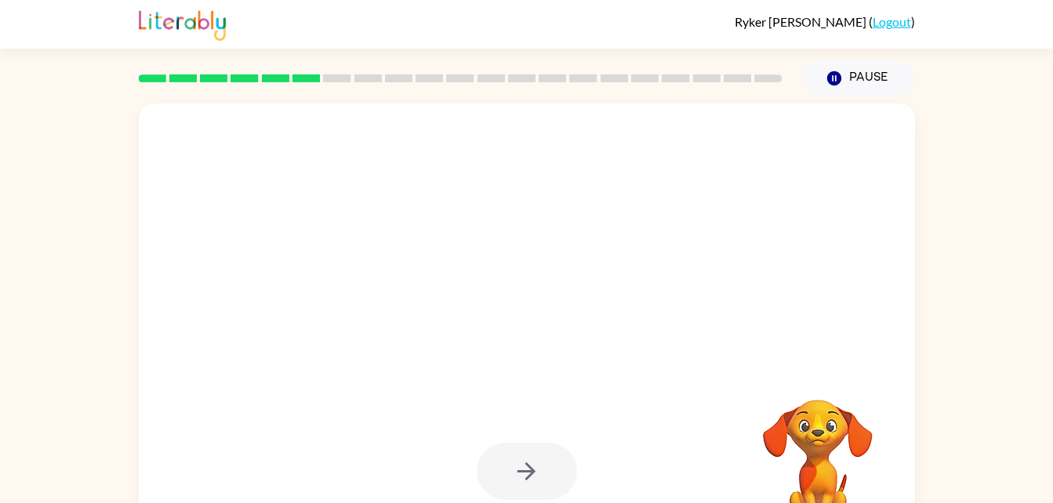
click at [568, 463] on div at bounding box center [527, 471] width 100 height 57
click at [550, 485] on div at bounding box center [527, 471] width 100 height 57
click at [552, 478] on div at bounding box center [527, 471] width 100 height 57
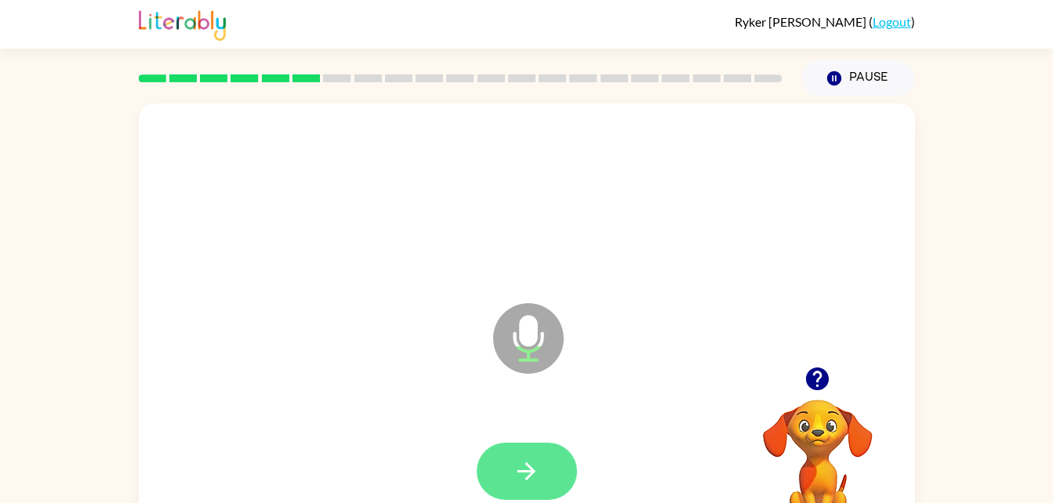
click at [541, 462] on button "button" at bounding box center [527, 471] width 100 height 57
click at [543, 468] on button "button" at bounding box center [527, 471] width 100 height 57
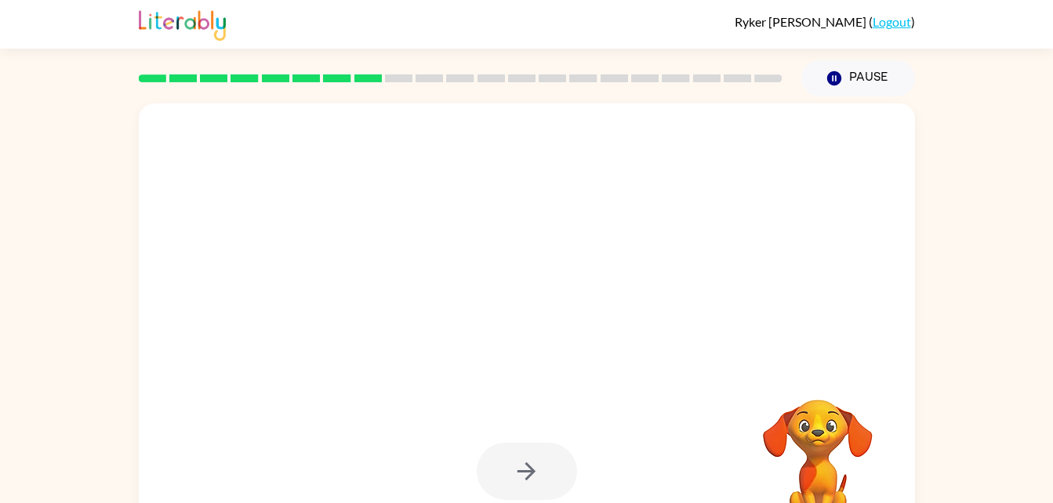
click at [520, 474] on div at bounding box center [527, 471] width 100 height 57
click at [520, 464] on div at bounding box center [527, 471] width 100 height 57
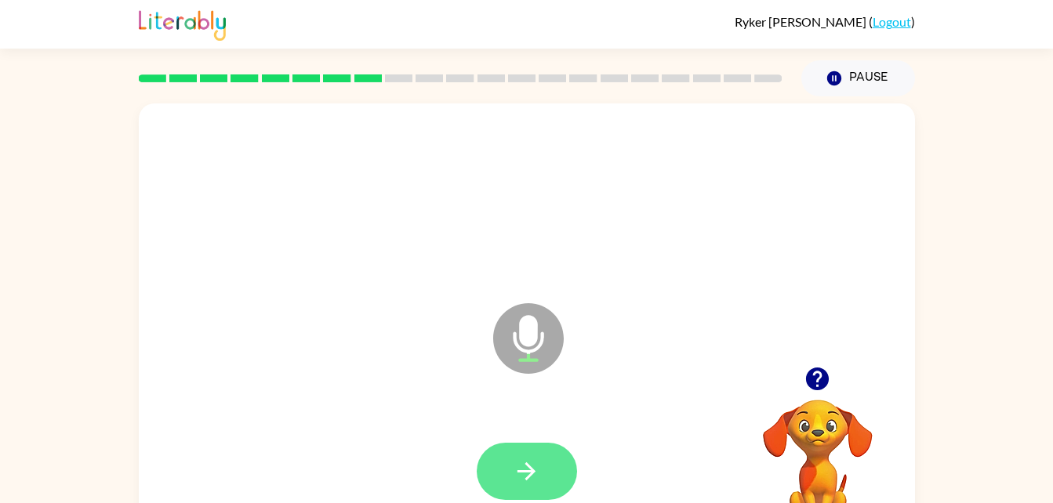
click at [522, 459] on icon "button" at bounding box center [526, 471] width 27 height 27
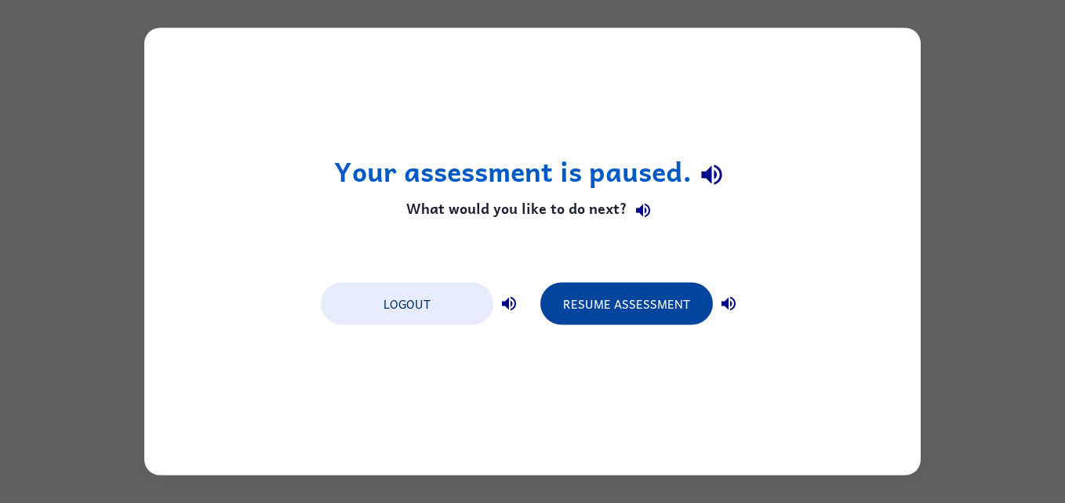
click at [585, 296] on button "Resume Assessment" at bounding box center [626, 304] width 172 height 42
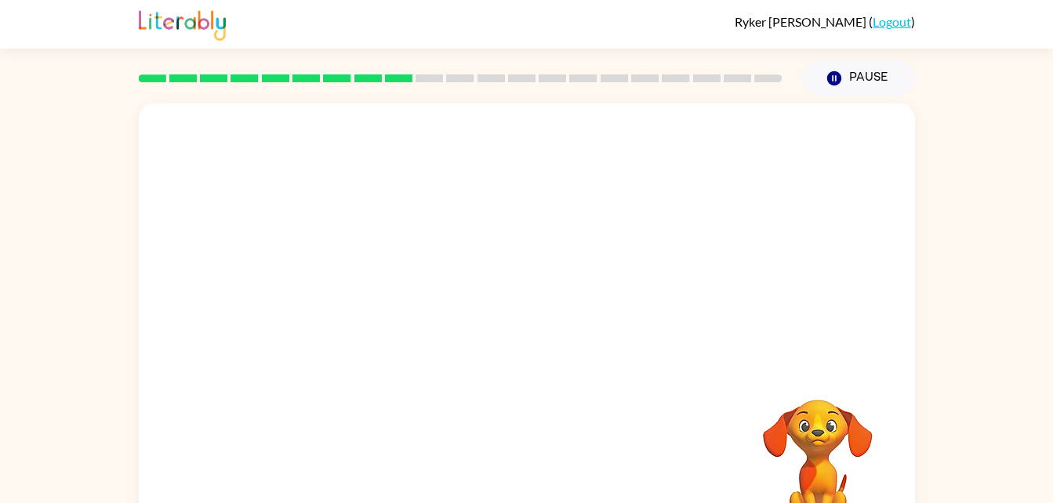
click at [623, 434] on div "Your browser must support playing .mp4 files to use Literably. Please try using…" at bounding box center [527, 327] width 776 height 448
click at [668, 420] on div "Your browser must support playing .mp4 files to use Literably. Please try using…" at bounding box center [527, 327] width 776 height 448
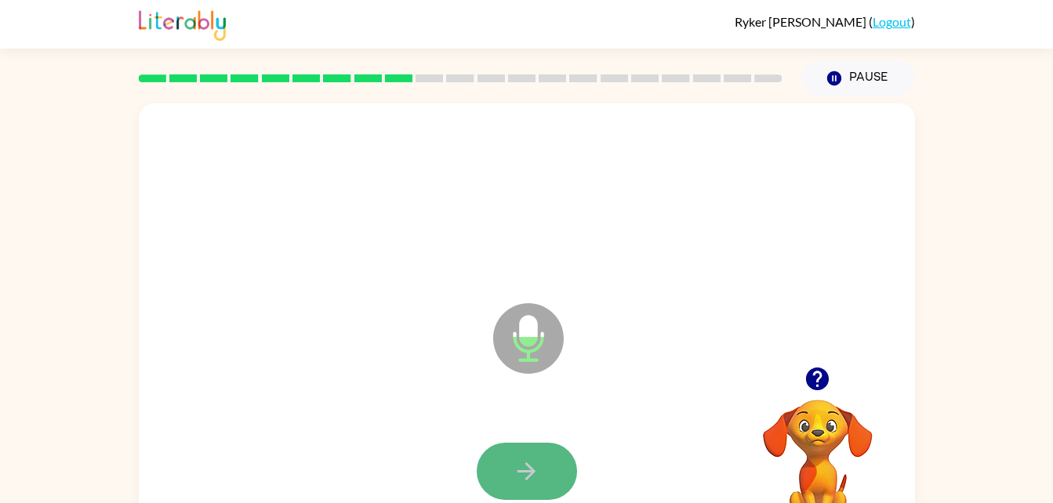
click at [557, 488] on button "button" at bounding box center [527, 471] width 100 height 57
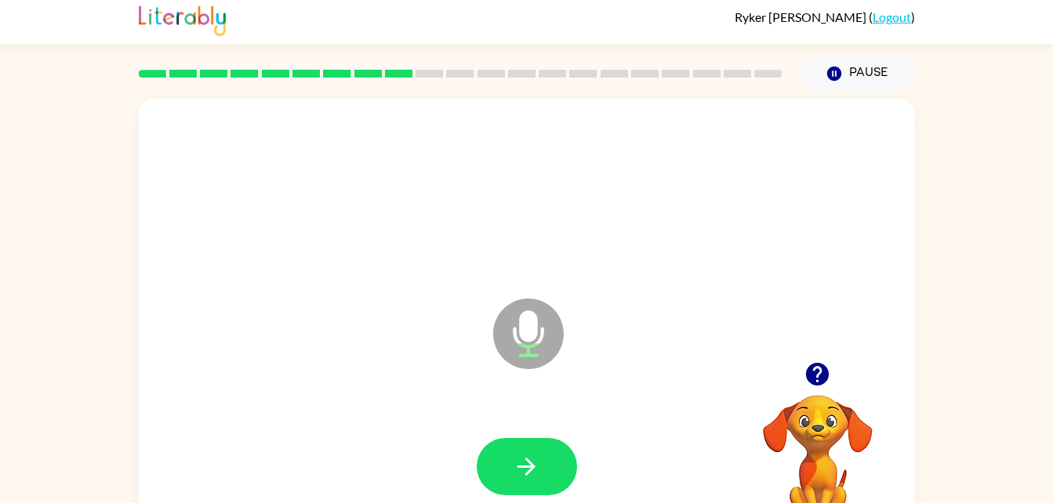
scroll to position [2, 0]
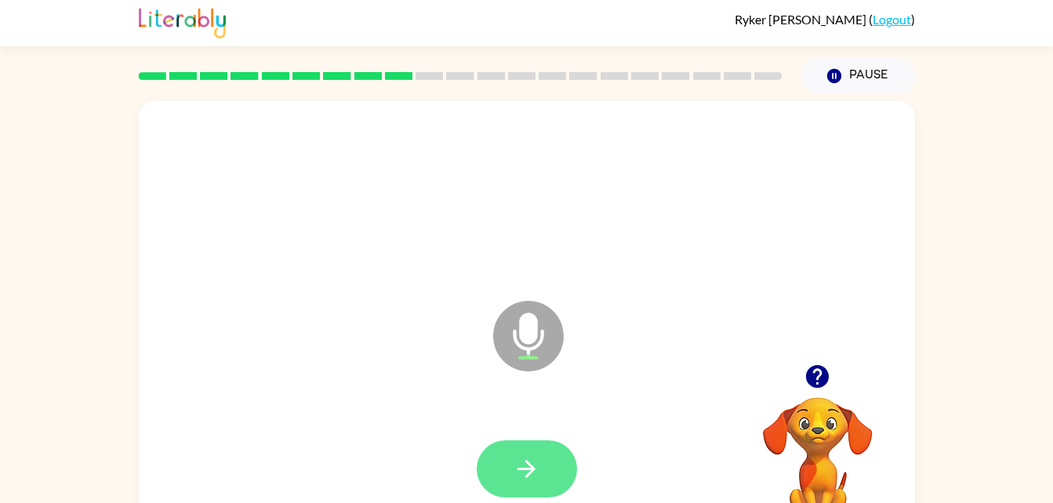
click at [531, 467] on icon "button" at bounding box center [526, 469] width 18 height 18
click at [532, 469] on icon "button" at bounding box center [526, 469] width 18 height 18
click at [536, 477] on icon "button" at bounding box center [526, 469] width 27 height 27
drag, startPoint x: 536, startPoint y: 477, endPoint x: 499, endPoint y: 471, distance: 36.6
click at [499, 471] on button "button" at bounding box center [527, 469] width 100 height 57
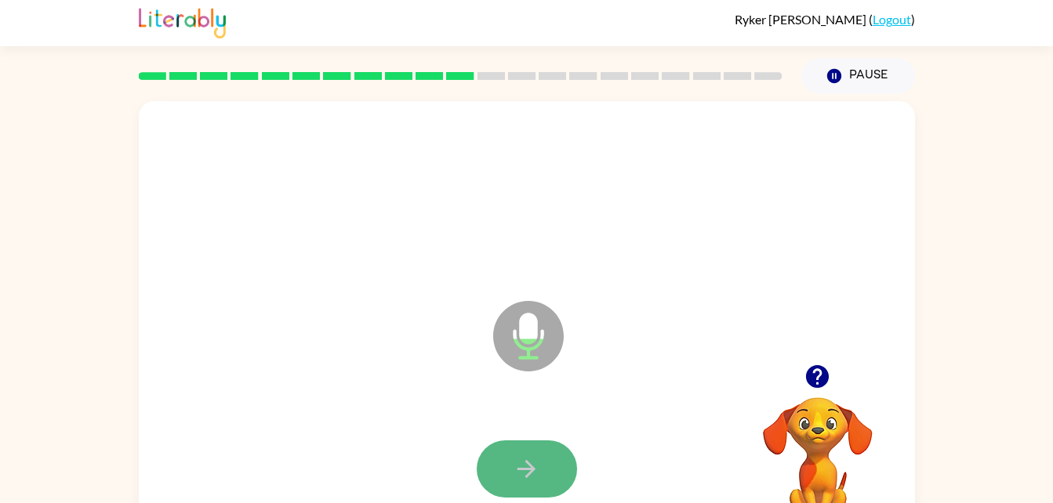
click at [547, 484] on button "button" at bounding box center [527, 469] width 100 height 57
click at [527, 458] on icon "button" at bounding box center [526, 469] width 27 height 27
drag, startPoint x: 527, startPoint y: 458, endPoint x: 488, endPoint y: 468, distance: 40.5
click at [488, 468] on button "button" at bounding box center [527, 469] width 100 height 57
click at [539, 477] on icon "button" at bounding box center [526, 469] width 27 height 27
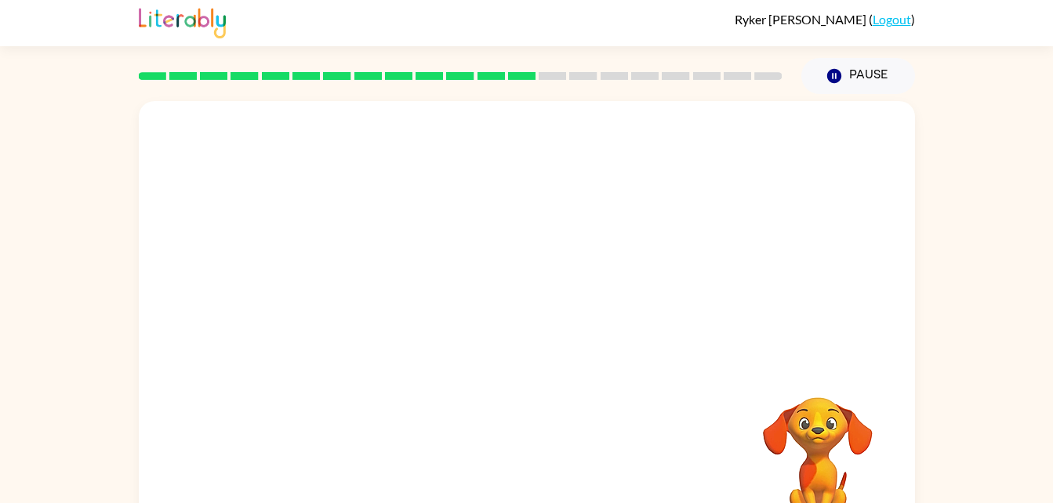
click at [835, 303] on div at bounding box center [527, 232] width 776 height 263
click at [826, 467] on video "Your browser must support playing .mp4 files to use Literably. Please try using…" at bounding box center [817, 451] width 157 height 157
click at [821, 447] on video "Your browser must support playing .mp4 files to use Literably. Please try using…" at bounding box center [817, 451] width 157 height 157
click at [827, 464] on video "Your browser must support playing .mp4 files to use Literably. Please try using…" at bounding box center [817, 451] width 157 height 157
click at [829, 449] on video "Your browser must support playing .mp4 files to use Literably. Please try using…" at bounding box center [817, 451] width 157 height 157
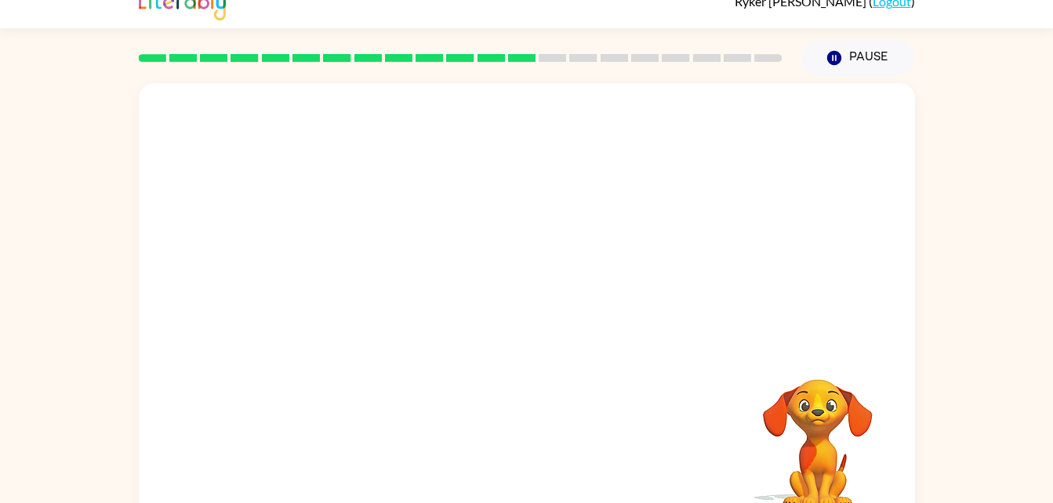
scroll to position [48, 0]
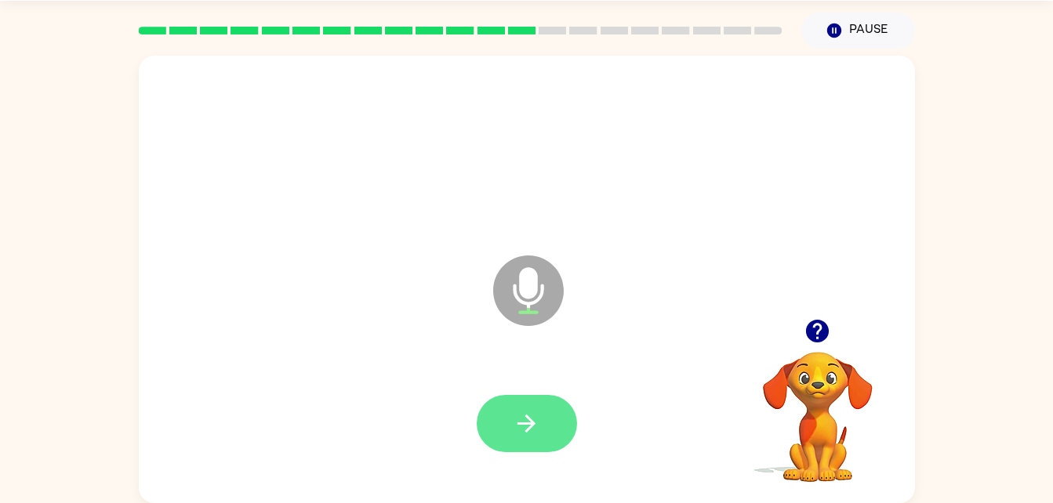
click at [536, 433] on icon "button" at bounding box center [526, 423] width 27 height 27
click at [533, 405] on button "button" at bounding box center [527, 423] width 100 height 57
click at [507, 438] on button "button" at bounding box center [527, 423] width 100 height 57
click at [533, 412] on icon "button" at bounding box center [526, 423] width 27 height 27
click at [552, 432] on button "button" at bounding box center [527, 423] width 100 height 57
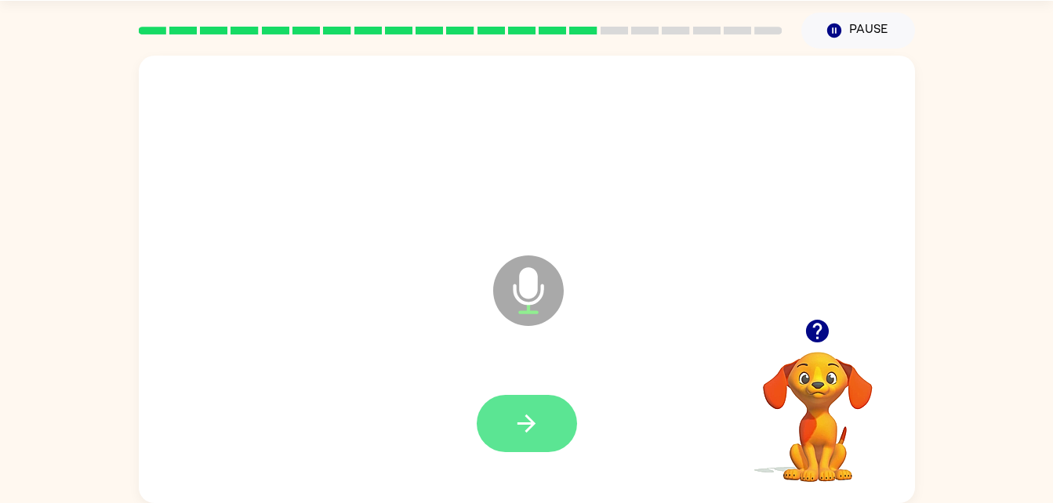
click at [552, 436] on button "button" at bounding box center [527, 423] width 100 height 57
click at [545, 430] on button "button" at bounding box center [527, 423] width 100 height 57
drag, startPoint x: 545, startPoint y: 430, endPoint x: 446, endPoint y: 362, distance: 120.1
click at [446, 362] on div at bounding box center [526, 424] width 745 height 129
click at [520, 451] on button "button" at bounding box center [527, 423] width 100 height 57
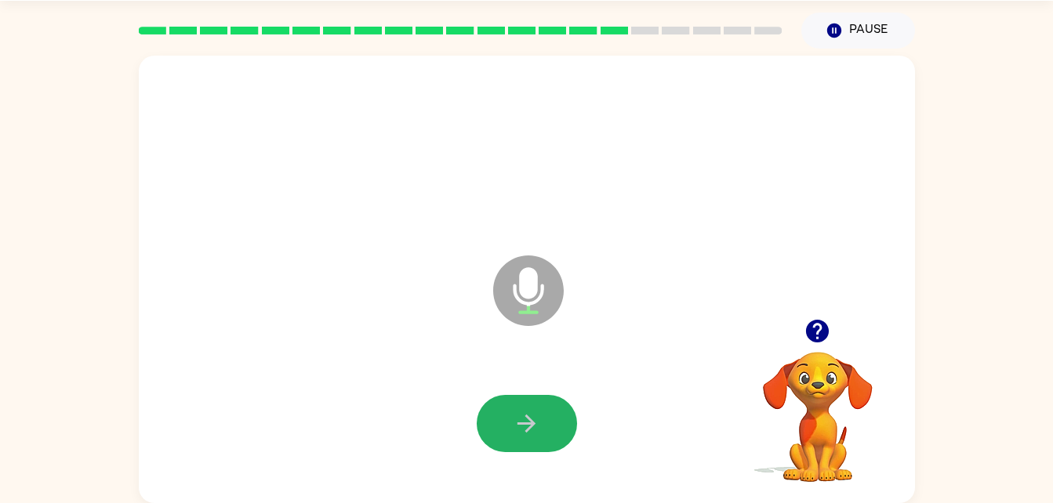
drag, startPoint x: 520, startPoint y: 427, endPoint x: 499, endPoint y: 433, distance: 21.3
click at [499, 433] on button "button" at bounding box center [527, 423] width 100 height 57
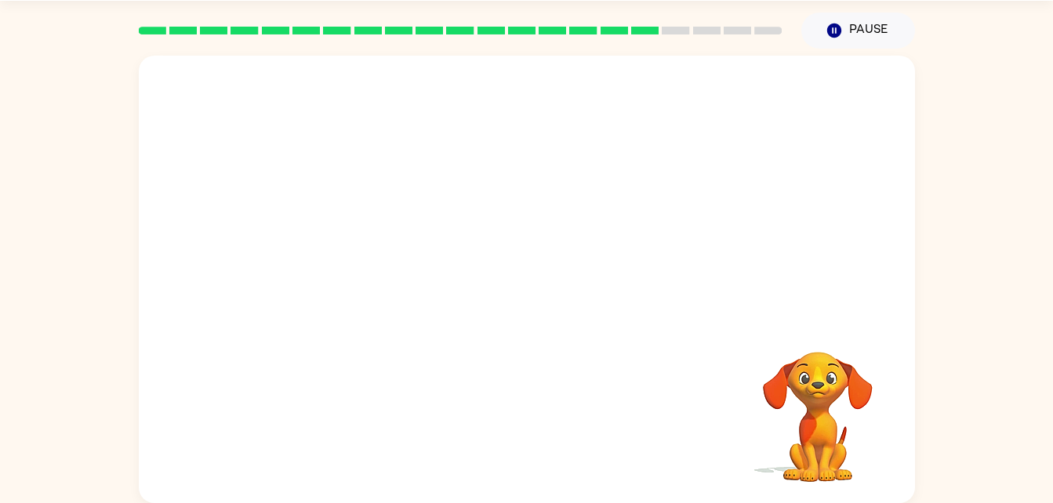
click at [676, 63] on div at bounding box center [527, 187] width 776 height 263
click at [718, 81] on div at bounding box center [527, 187] width 776 height 263
click at [746, 85] on div at bounding box center [527, 187] width 776 height 263
click at [758, 93] on div at bounding box center [527, 187] width 776 height 263
click at [679, 81] on div at bounding box center [527, 187] width 776 height 263
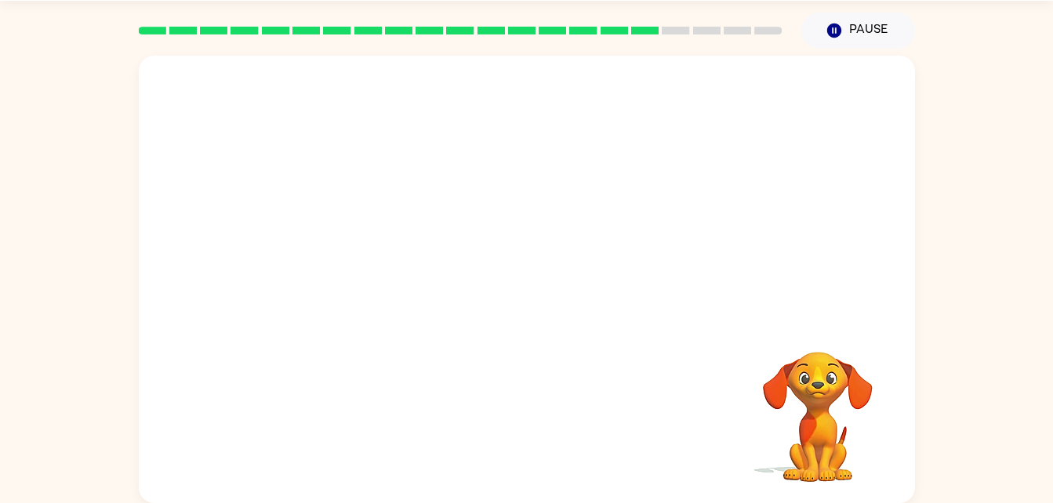
click at [745, 74] on div at bounding box center [527, 187] width 776 height 263
click at [743, 88] on div at bounding box center [527, 187] width 776 height 263
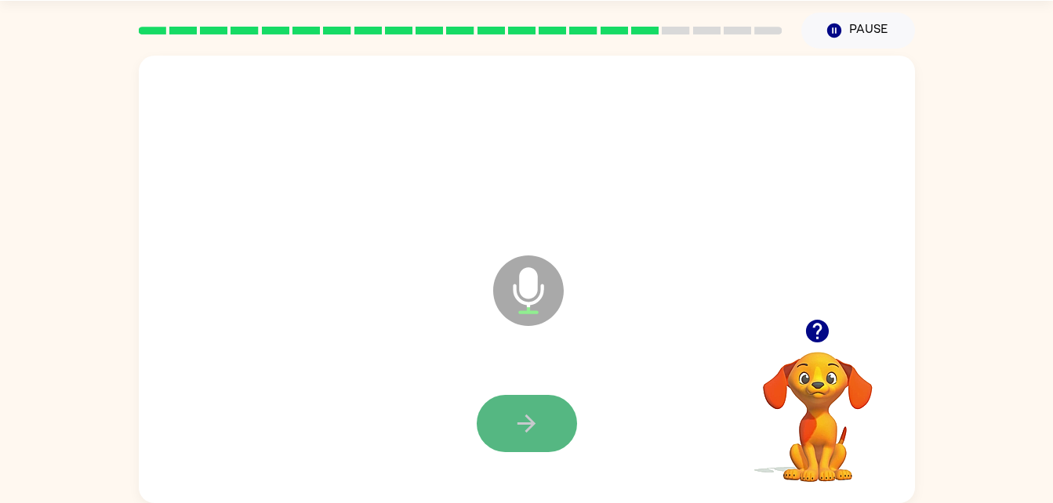
click at [543, 432] on button "button" at bounding box center [527, 423] width 100 height 57
click at [524, 427] on icon "button" at bounding box center [526, 423] width 27 height 27
drag, startPoint x: 524, startPoint y: 427, endPoint x: 498, endPoint y: 434, distance: 27.0
click at [498, 434] on button "button" at bounding box center [527, 423] width 100 height 57
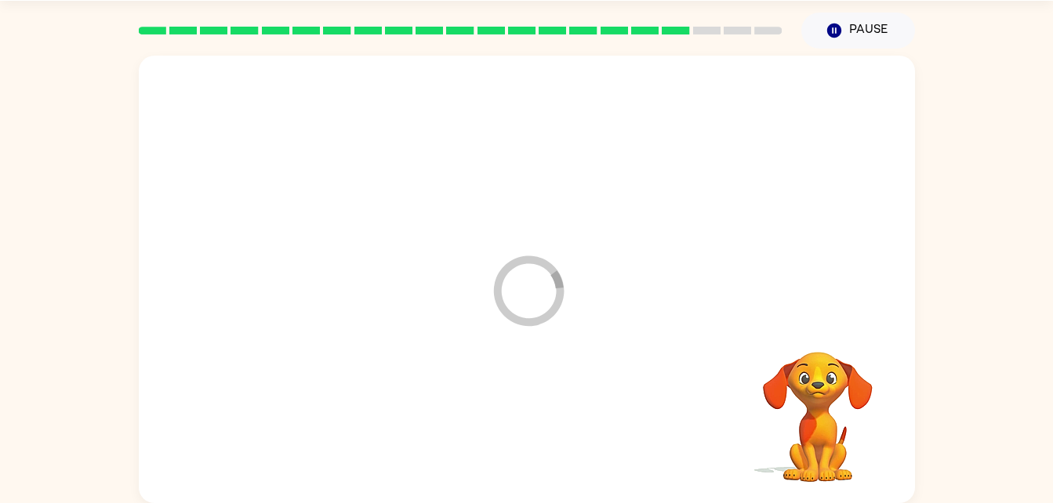
click at [498, 434] on div at bounding box center [526, 424] width 745 height 129
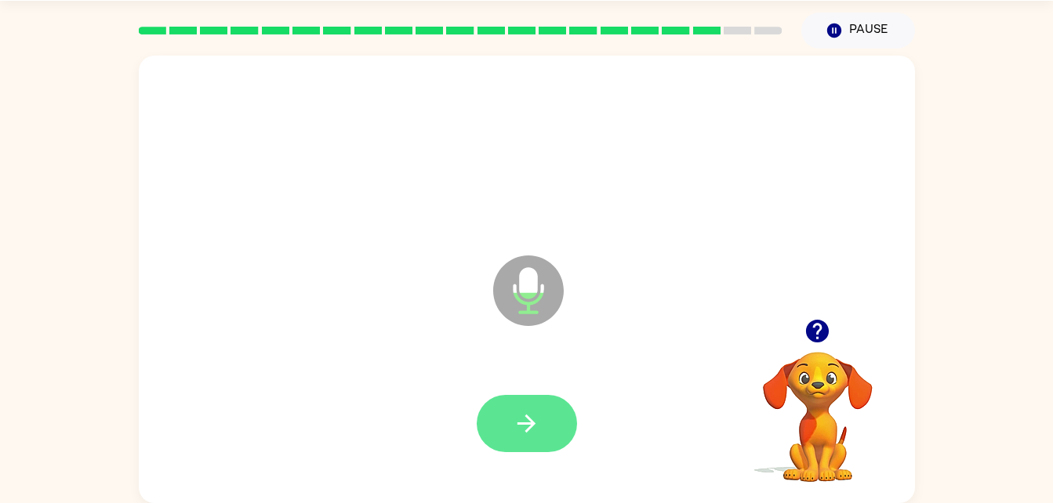
click at [536, 424] on icon "button" at bounding box center [526, 423] width 27 height 27
click at [525, 423] on icon "button" at bounding box center [526, 424] width 18 height 18
click at [559, 403] on button "button" at bounding box center [527, 423] width 100 height 57
click at [529, 422] on icon "button" at bounding box center [526, 423] width 27 height 27
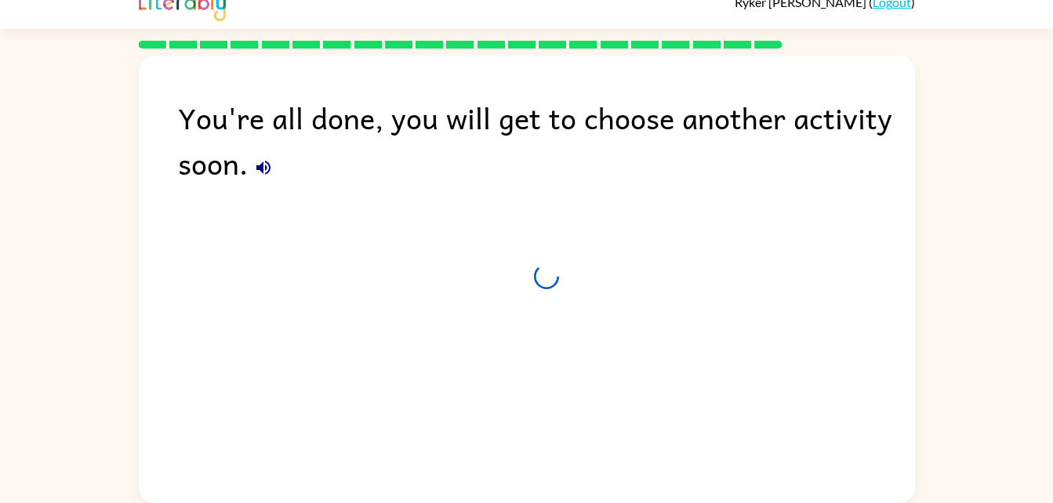
scroll to position [20, 0]
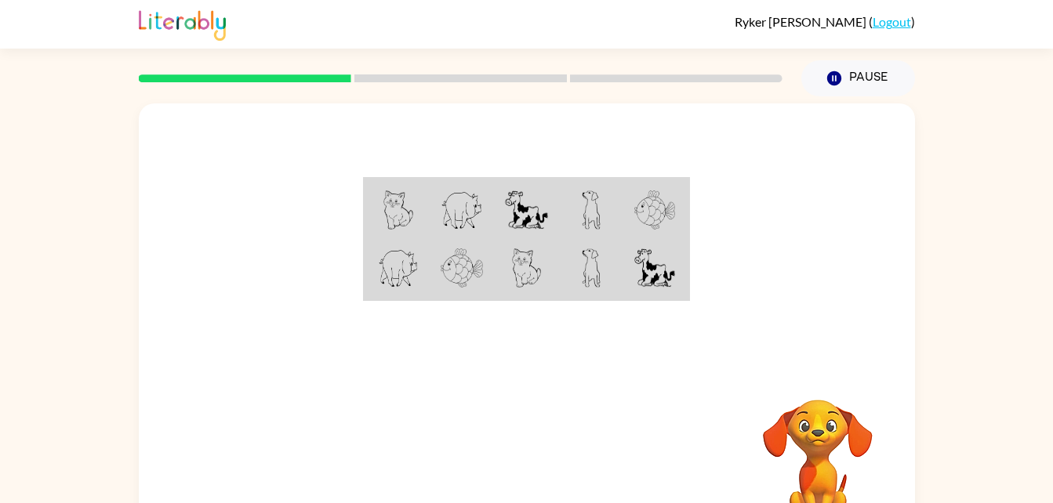
click at [369, 220] on td at bounding box center [397, 210] width 64 height 60
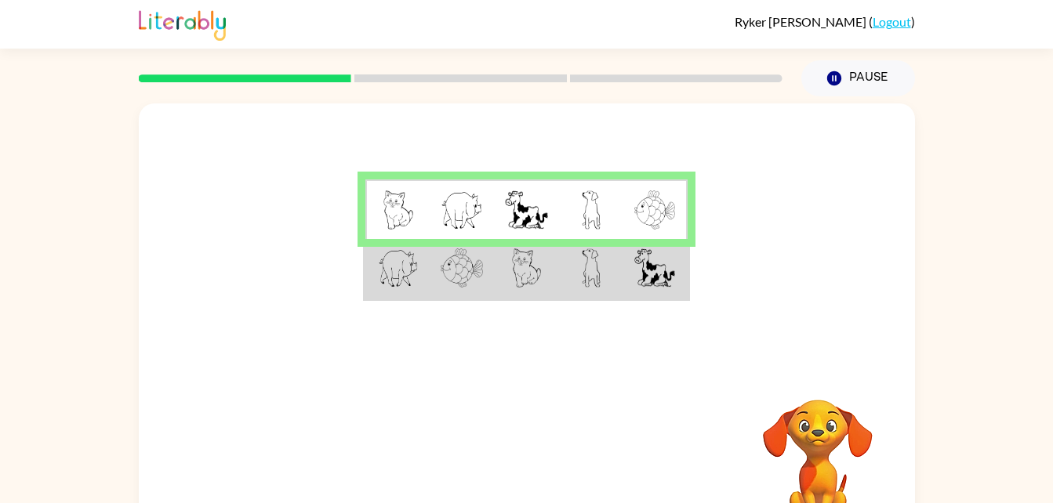
click at [481, 80] on rect at bounding box center [460, 78] width 212 height 8
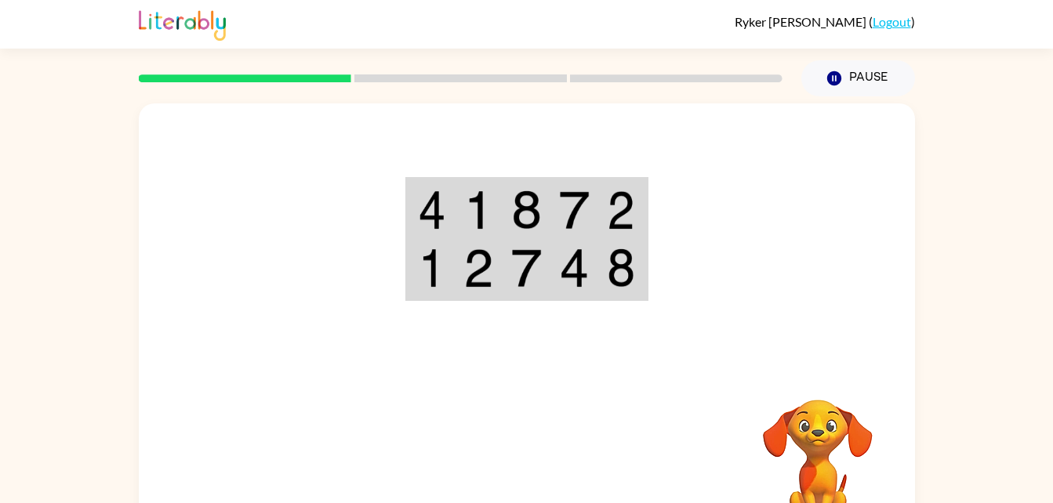
click at [830, 327] on div at bounding box center [527, 234] width 776 height 263
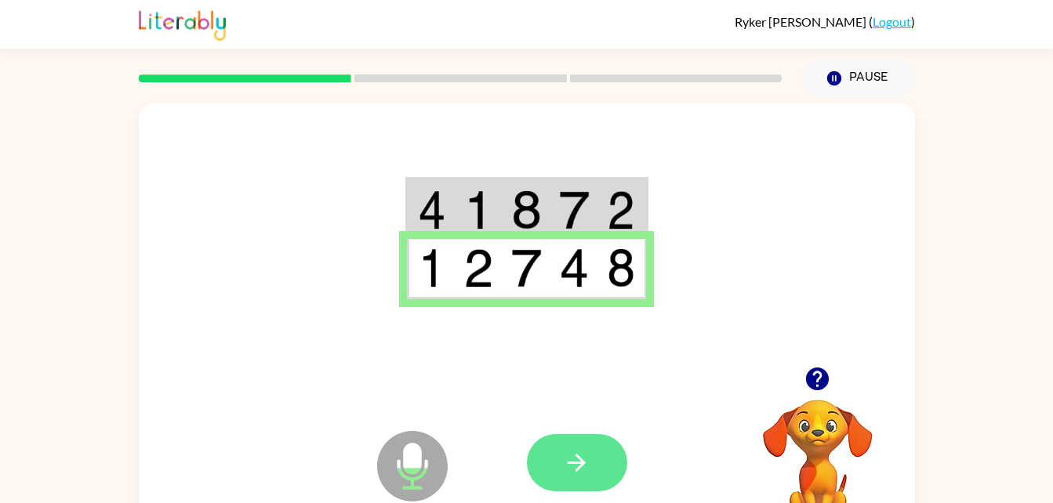
click at [575, 478] on button "button" at bounding box center [577, 462] width 100 height 57
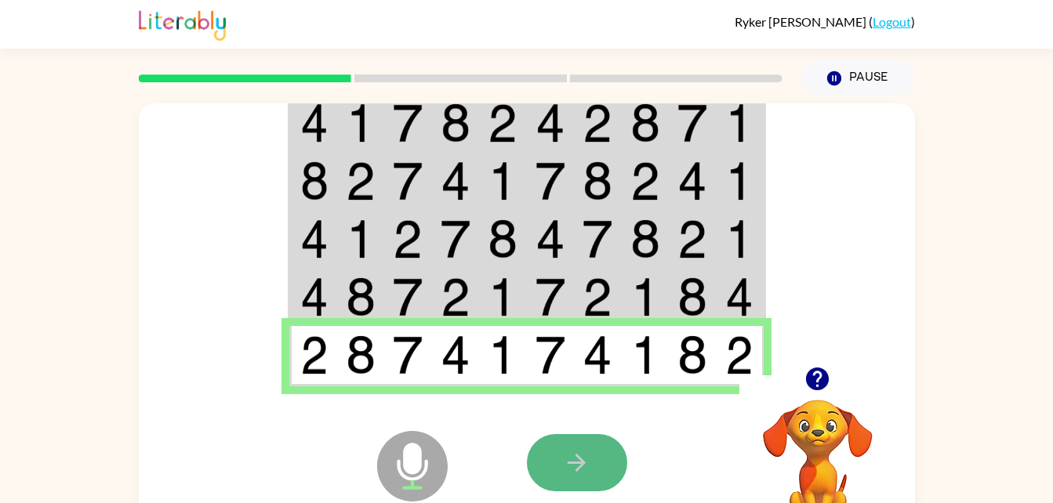
click at [595, 488] on button "button" at bounding box center [577, 462] width 100 height 57
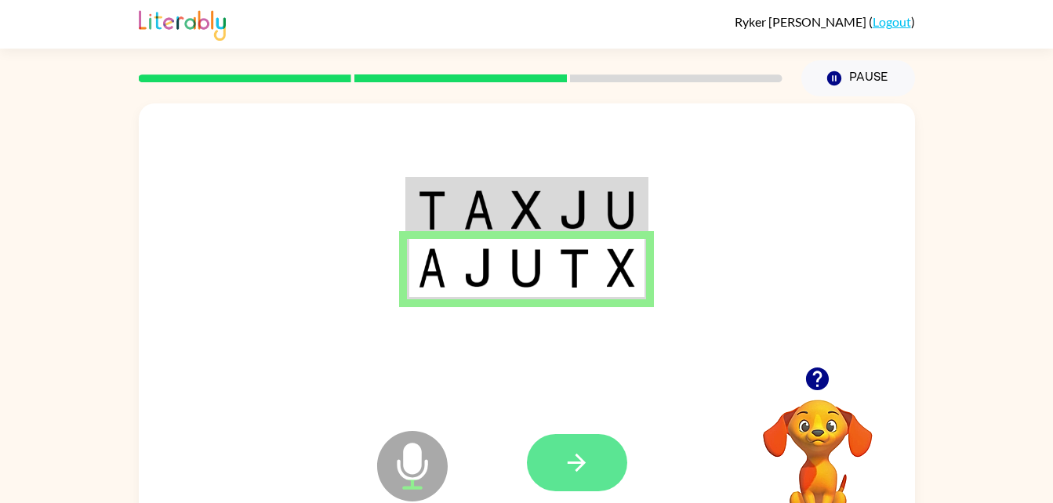
click at [601, 474] on button "button" at bounding box center [577, 462] width 100 height 57
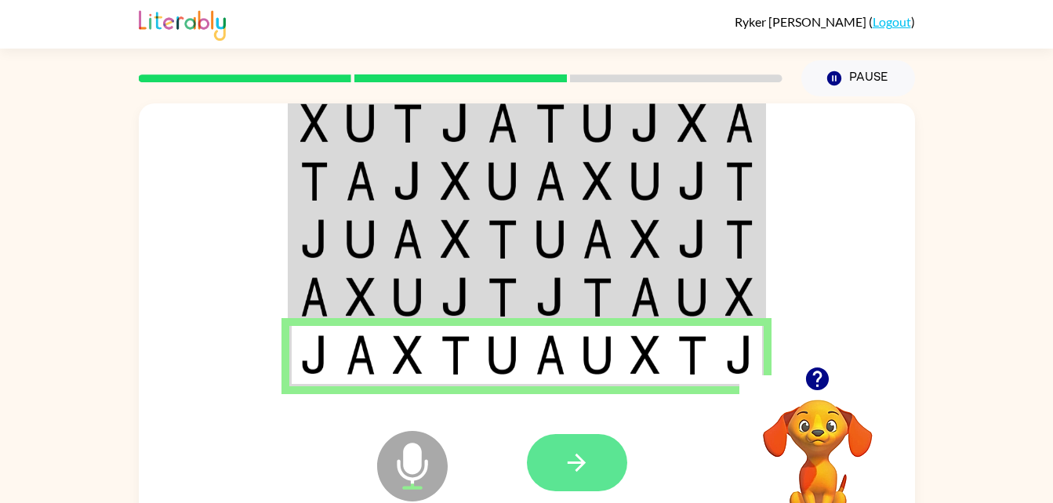
click at [626, 468] on button "button" at bounding box center [577, 462] width 100 height 57
